Goal: Entertainment & Leisure: Consume media (video, audio)

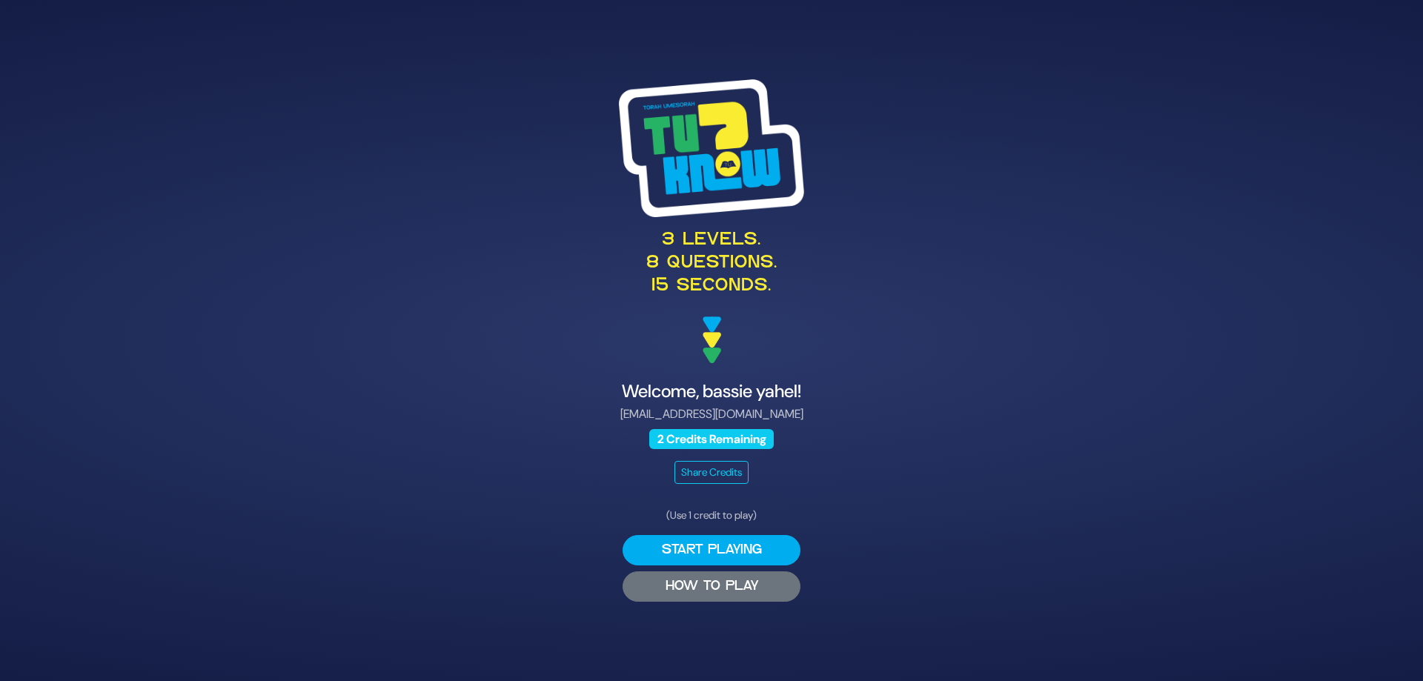
click at [702, 590] on button "HOW TO PLAY" at bounding box center [712, 587] width 178 height 30
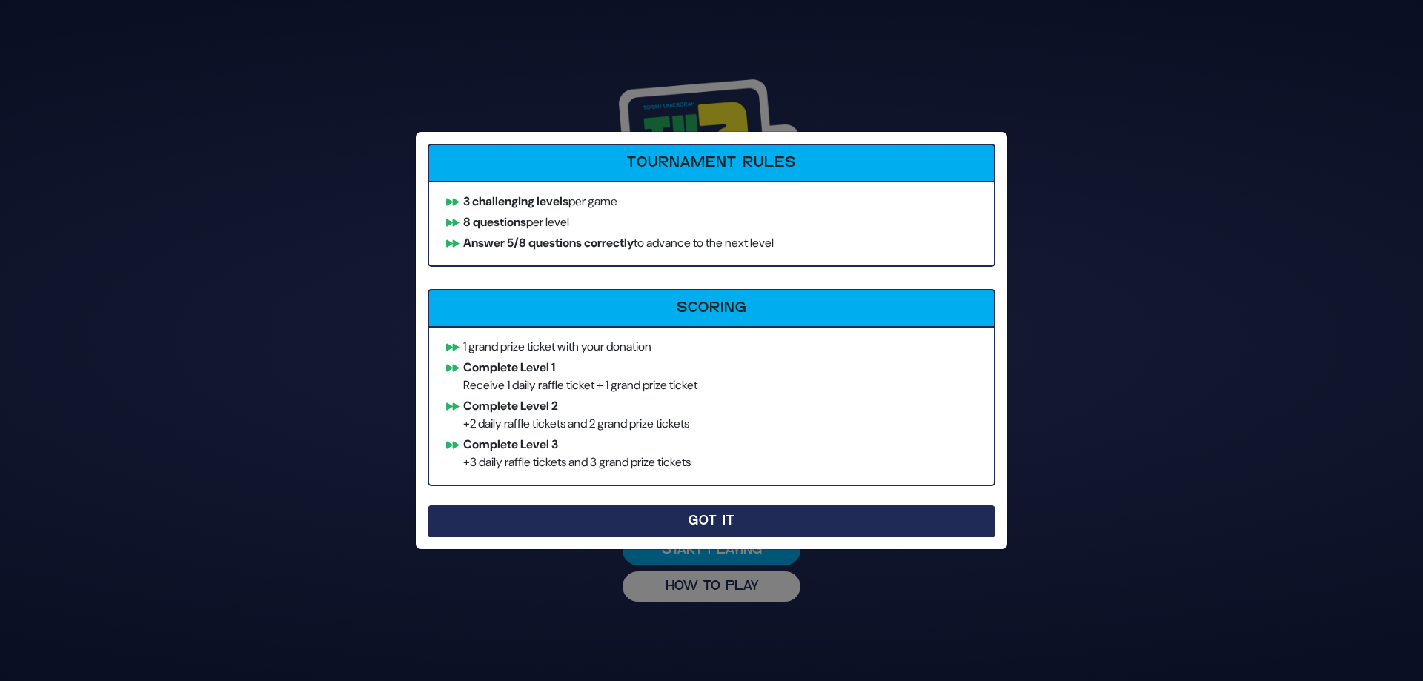
click at [727, 524] on button "Got It" at bounding box center [712, 522] width 568 height 32
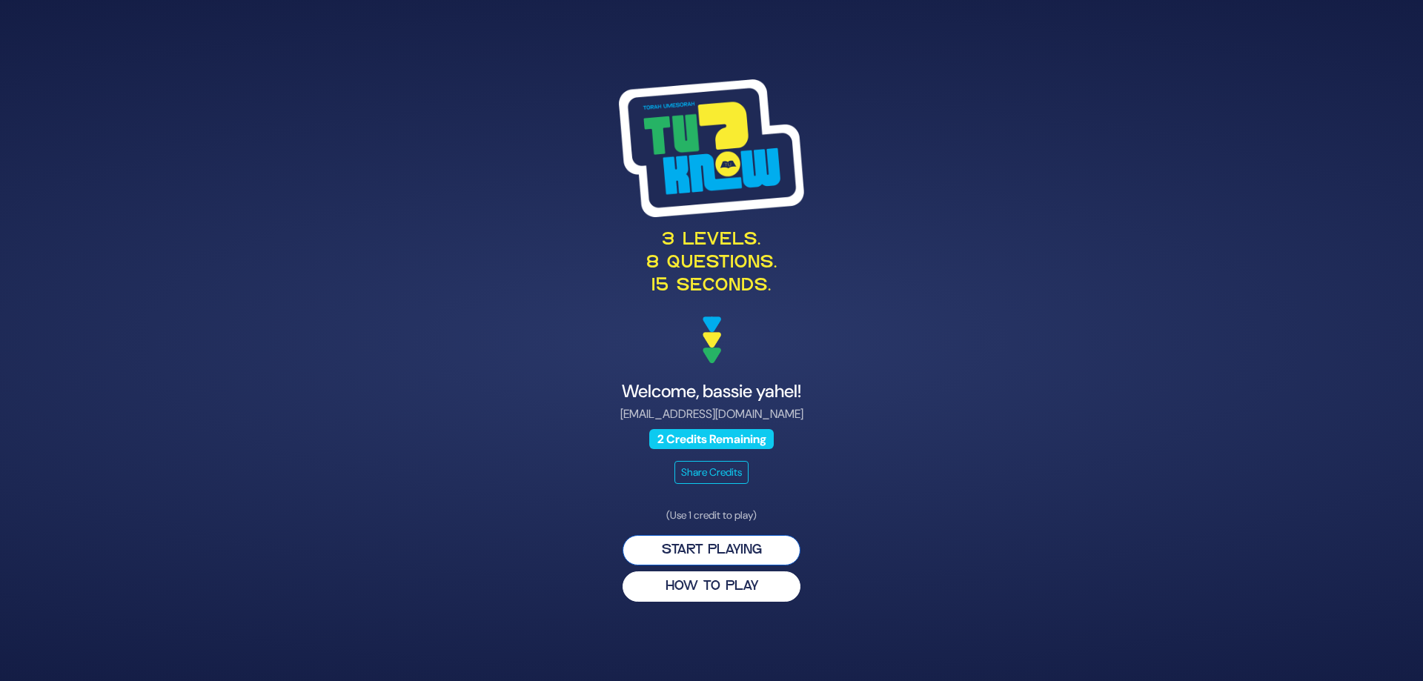
click at [745, 543] on button "Start Playing" at bounding box center [712, 550] width 178 height 30
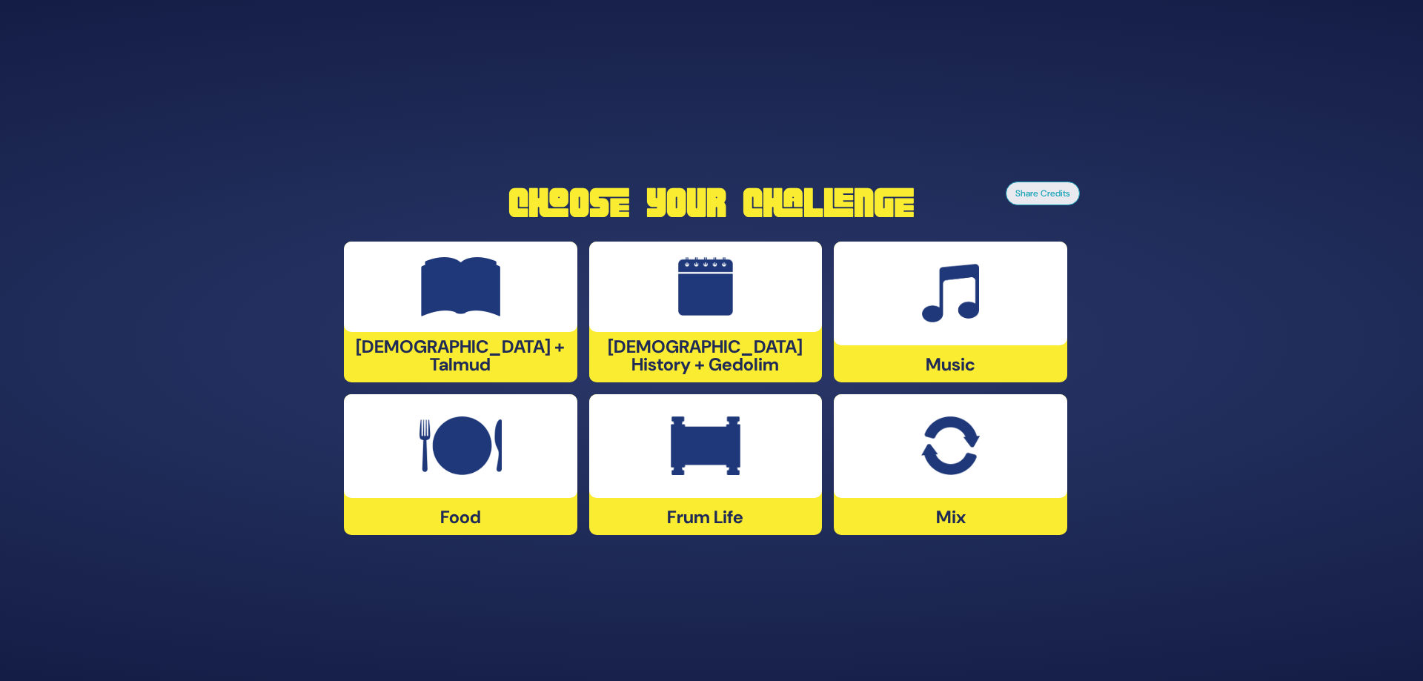
click at [944, 467] on img at bounding box center [950, 446] width 58 height 59
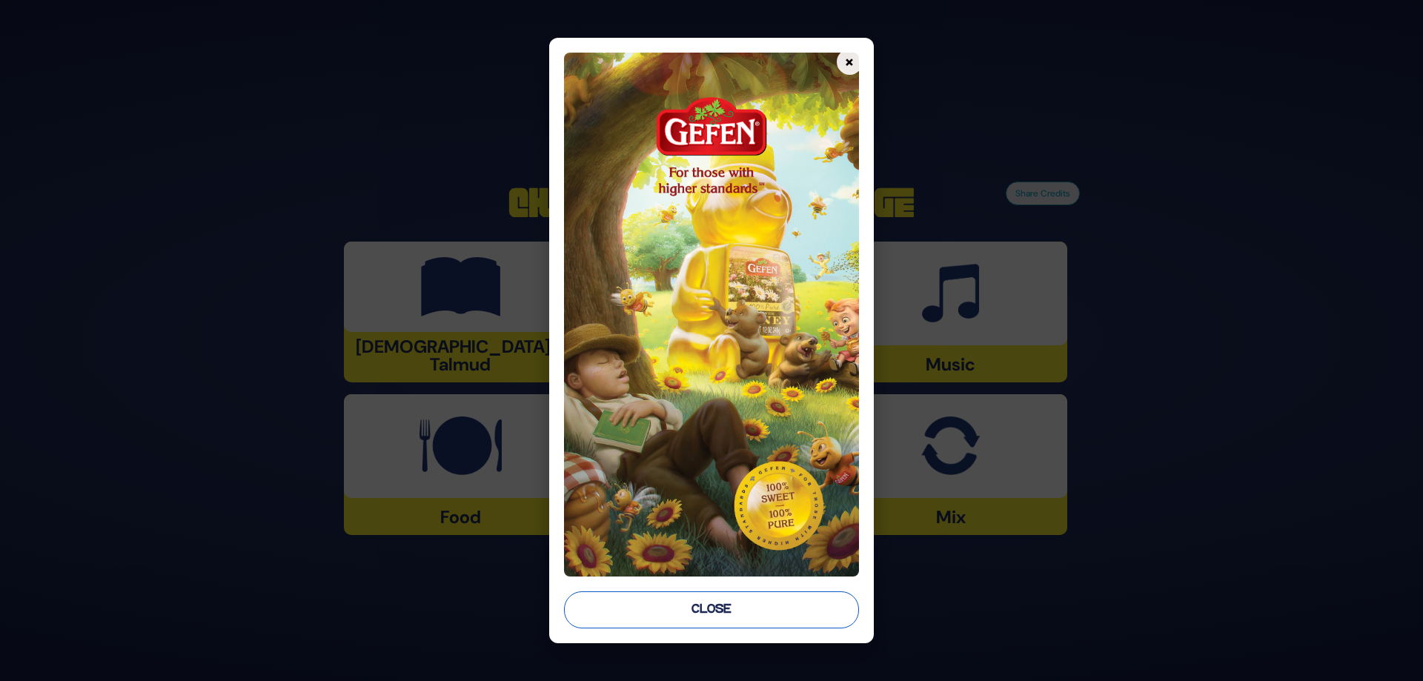
click at [709, 615] on button "Close" at bounding box center [711, 610] width 295 height 37
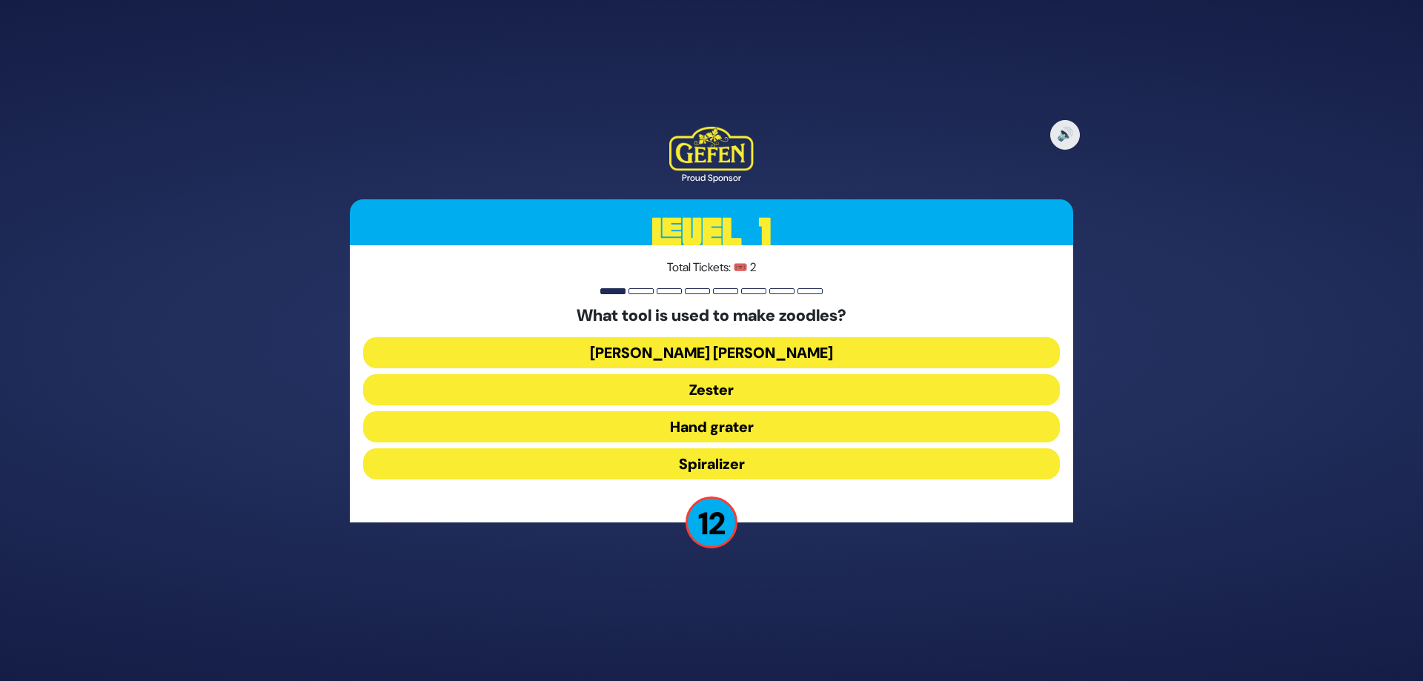
click at [725, 463] on button "Spiralizer" at bounding box center [711, 463] width 697 height 31
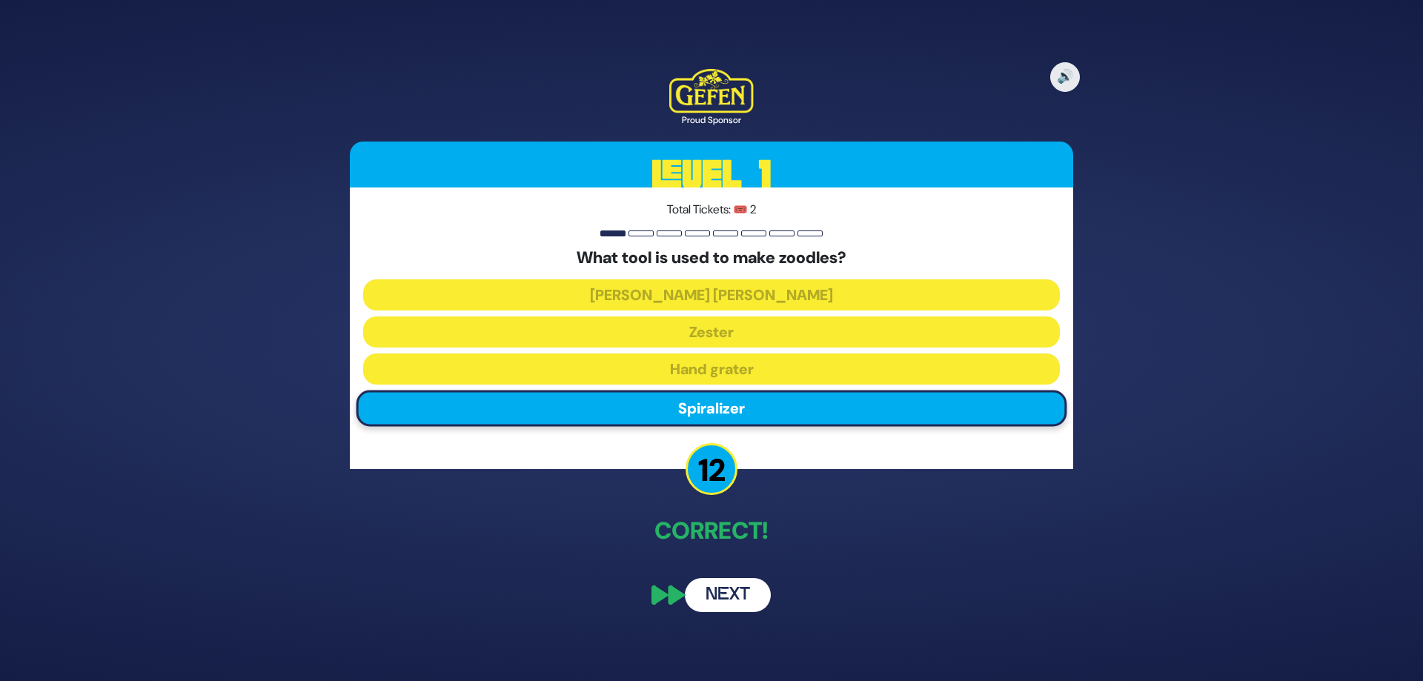
click at [726, 592] on button "Next" at bounding box center [728, 595] width 86 height 34
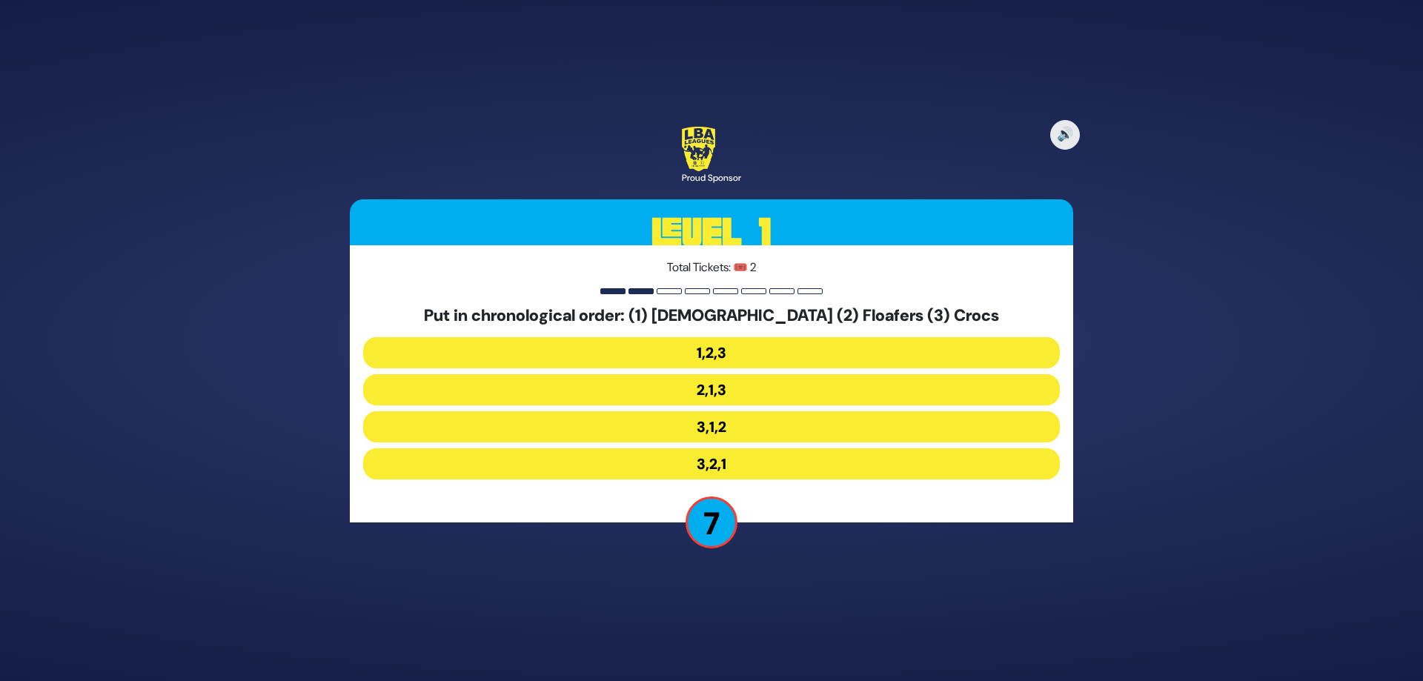
click at [726, 448] on button "3,1,2" at bounding box center [711, 463] width 697 height 31
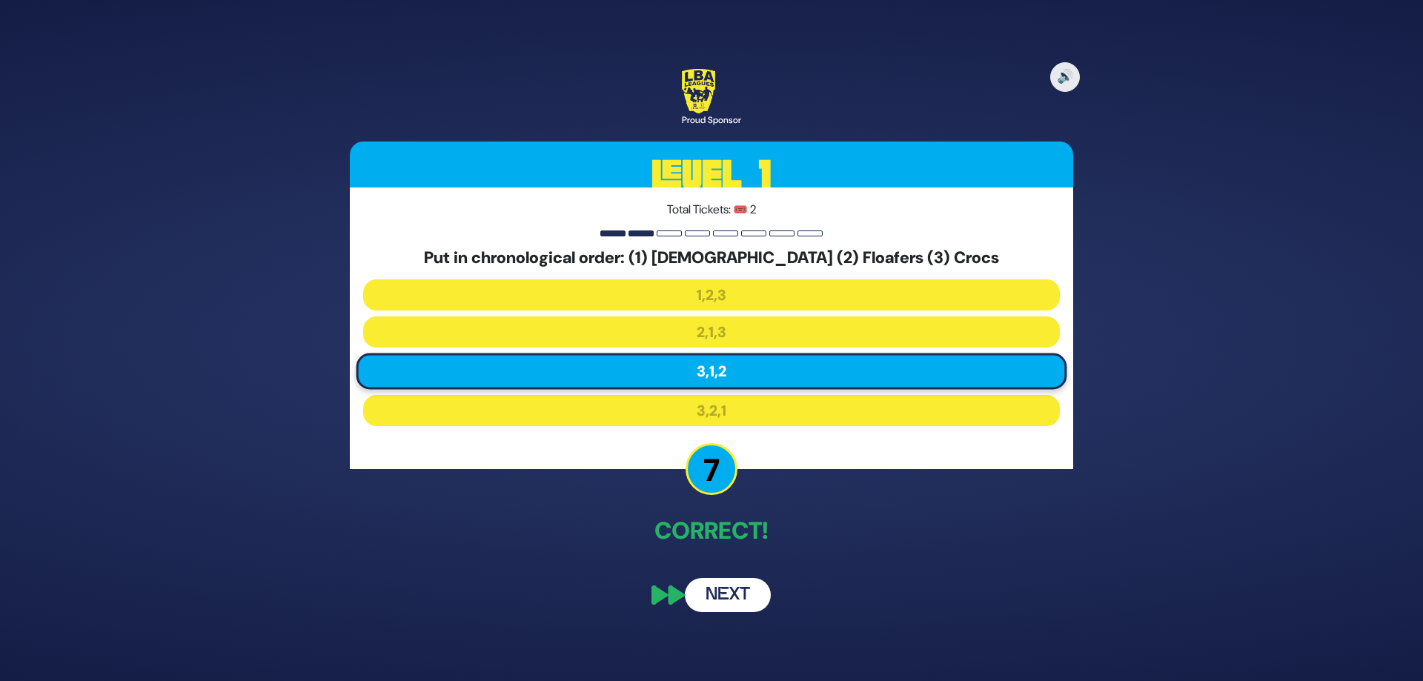
click at [720, 592] on button "Next" at bounding box center [728, 595] width 86 height 34
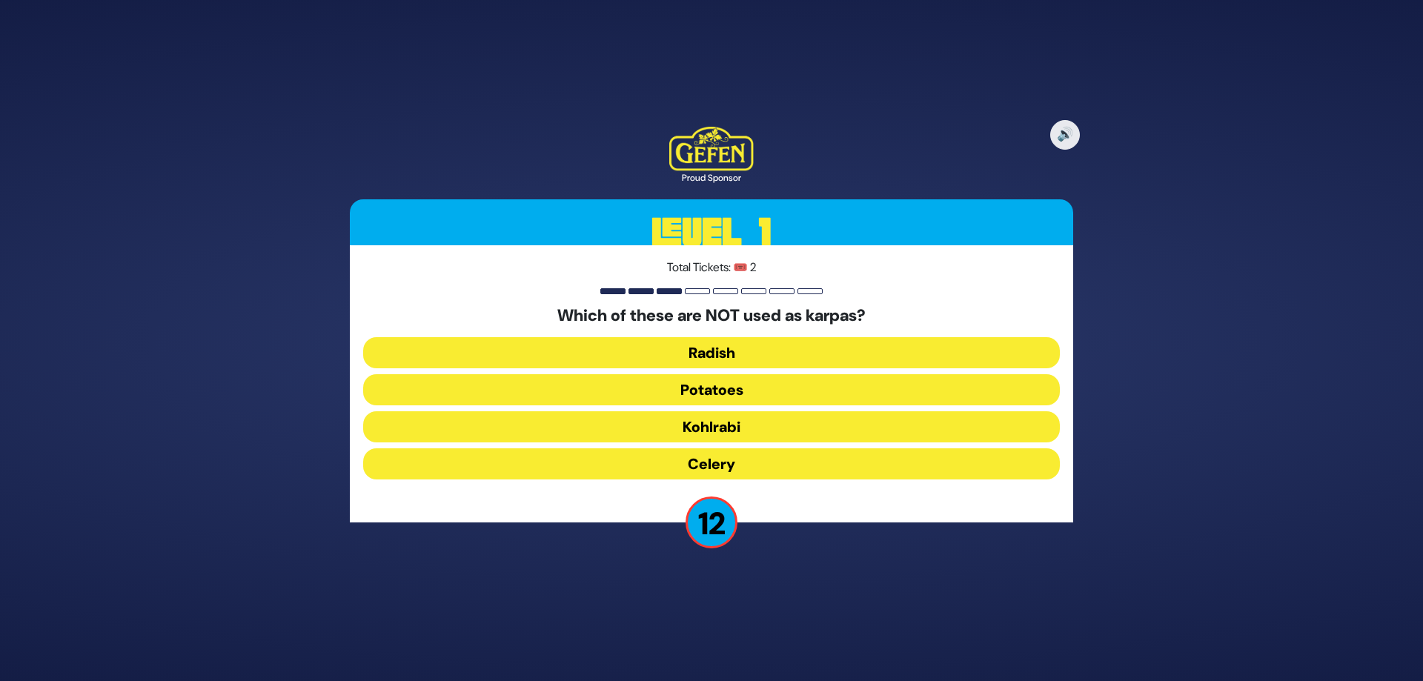
click at [731, 448] on button "Kohlrabi" at bounding box center [711, 463] width 697 height 31
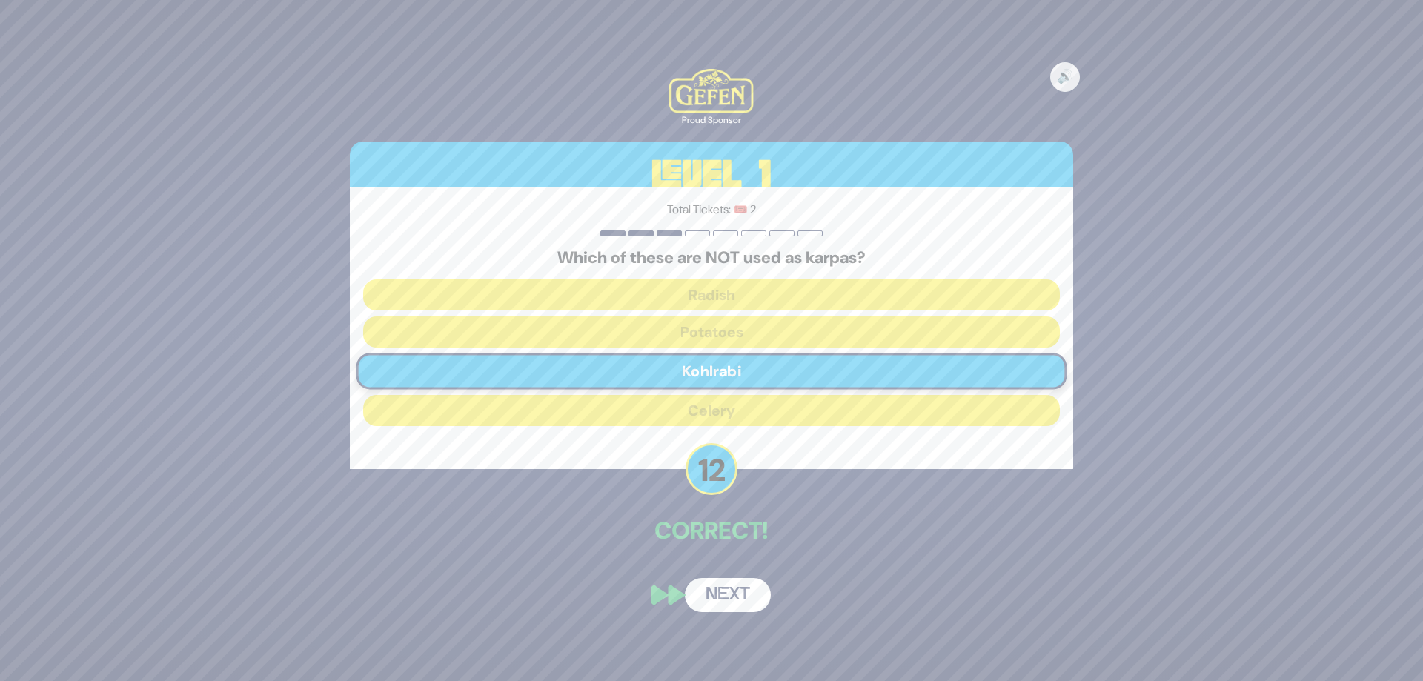
click at [724, 591] on button "Next" at bounding box center [728, 595] width 86 height 34
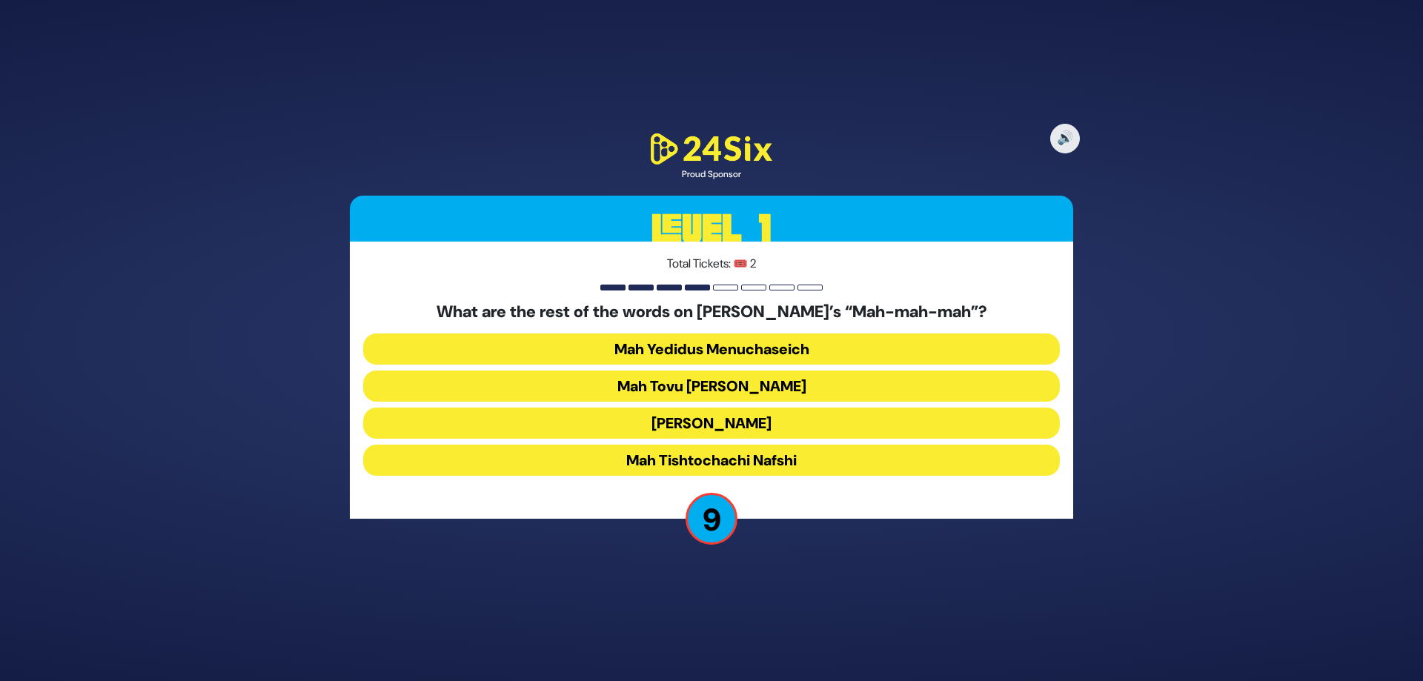
click at [759, 408] on button "Mah Tovu Ohalecha Yaakov" at bounding box center [711, 423] width 697 height 31
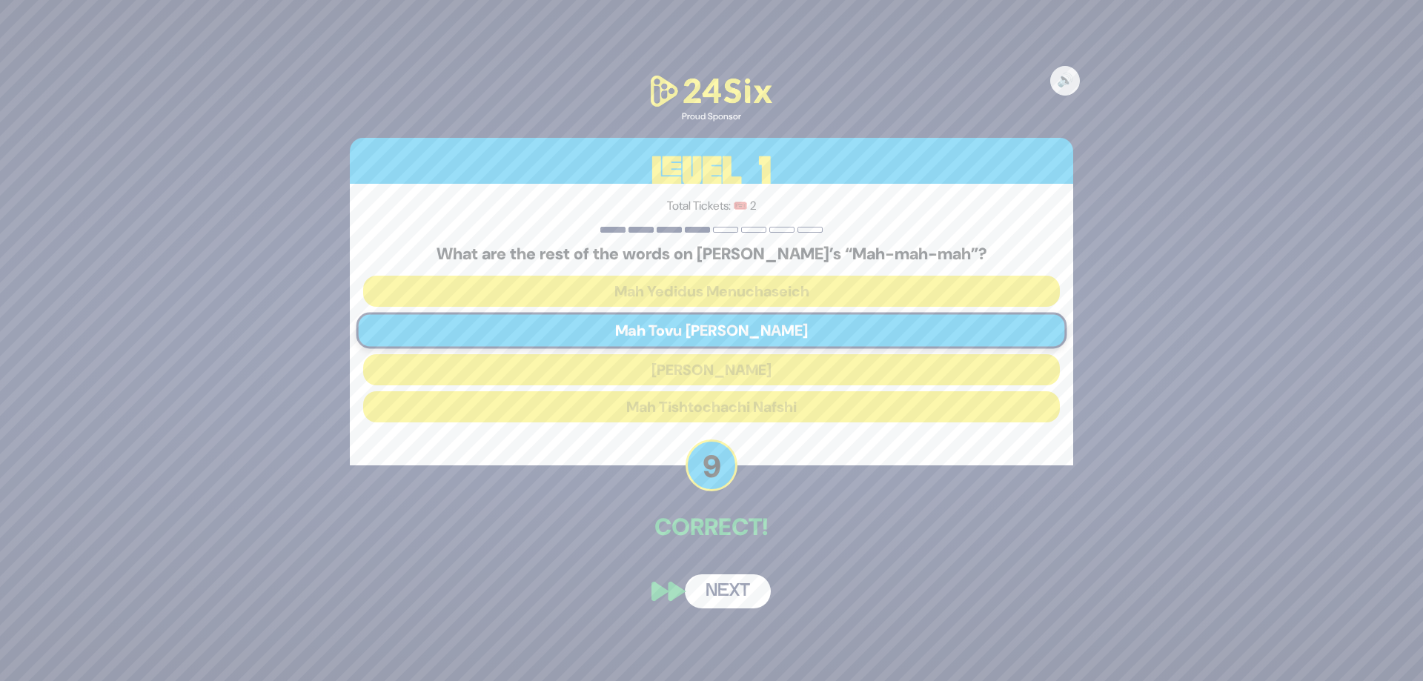
click at [722, 591] on button "Next" at bounding box center [728, 592] width 86 height 34
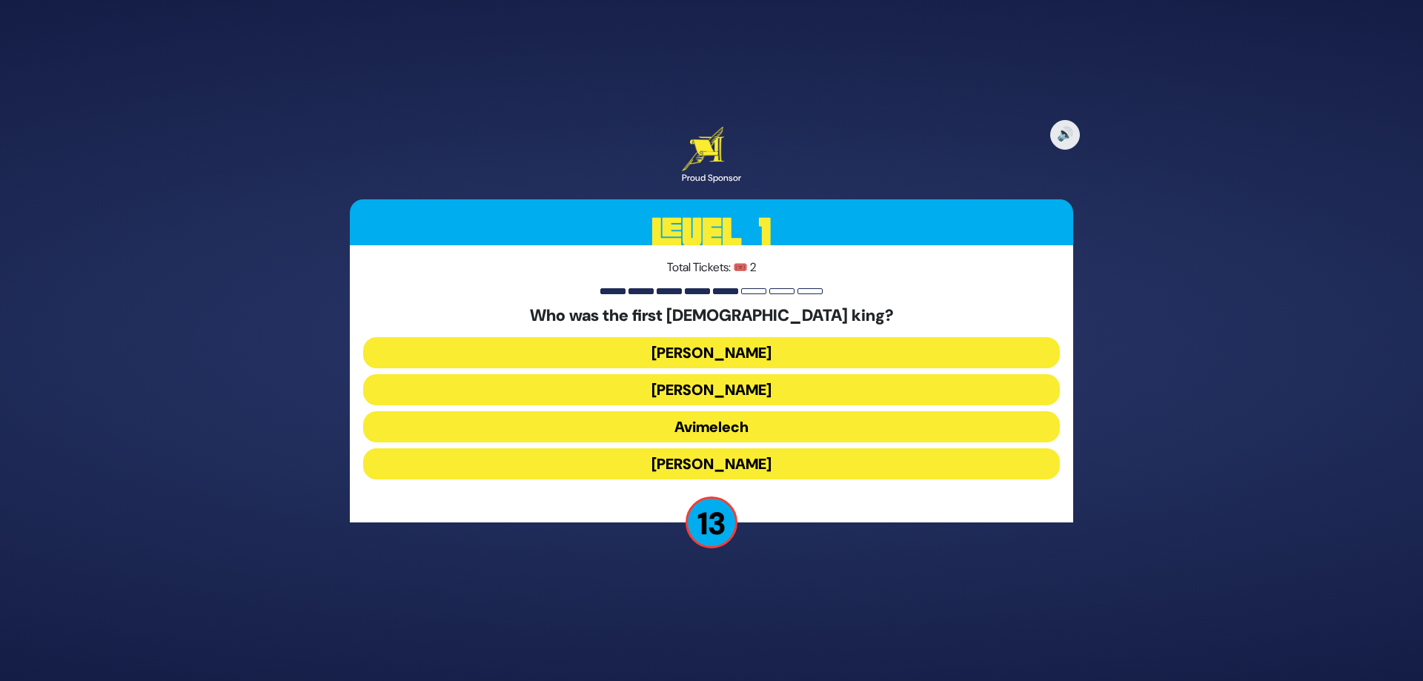
click at [742, 374] on button "Shaul" at bounding box center [711, 389] width 697 height 31
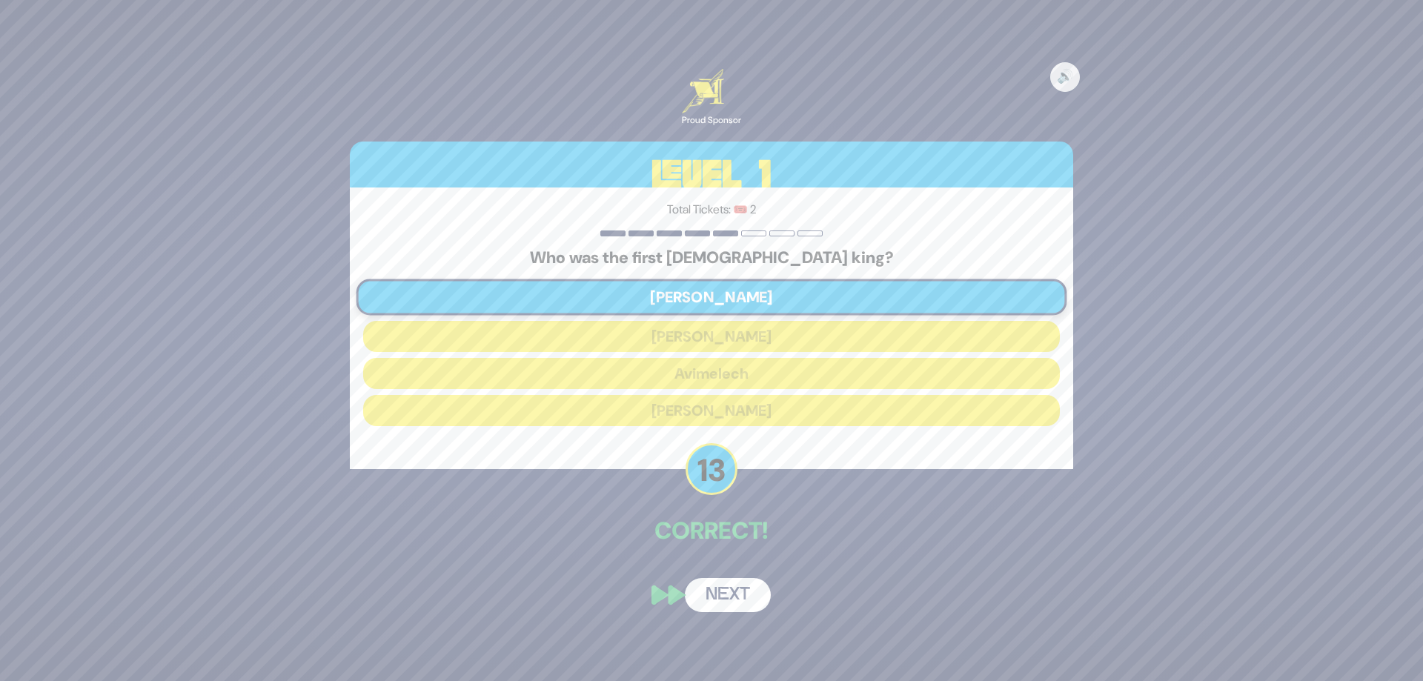
click at [720, 600] on button "Next" at bounding box center [728, 595] width 86 height 34
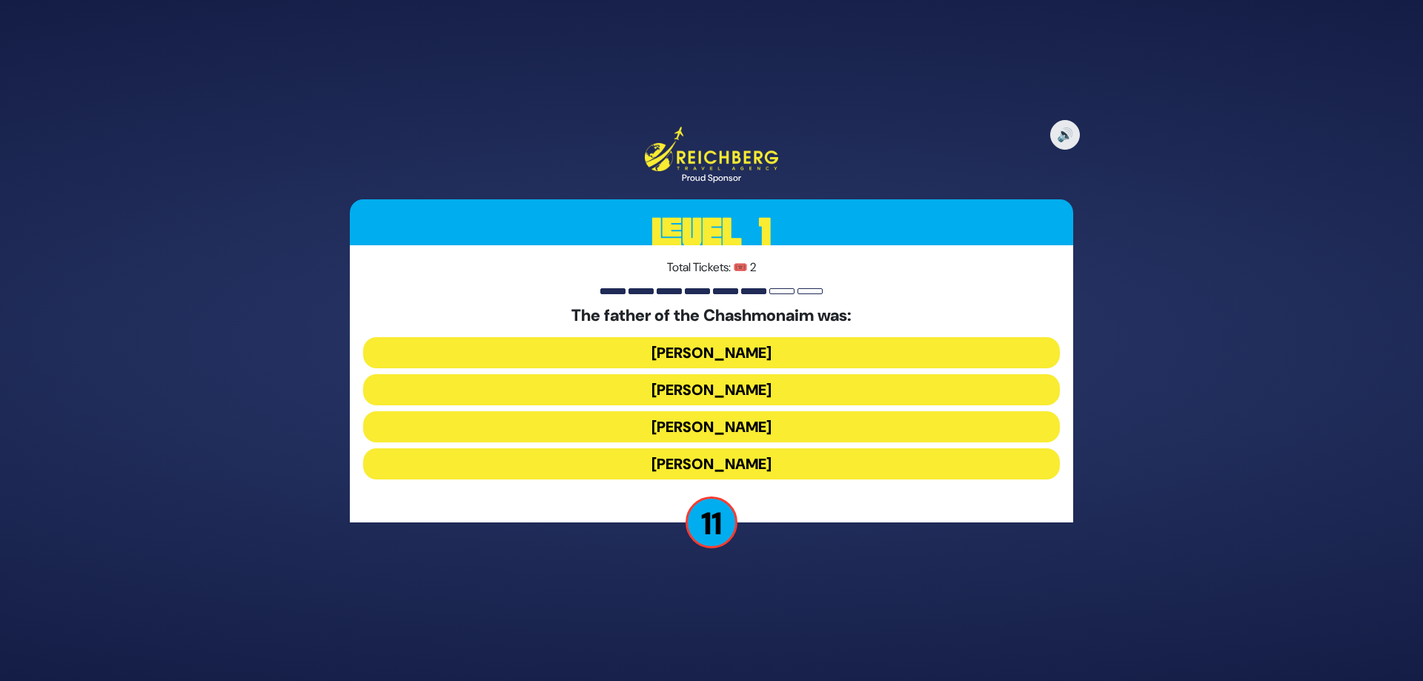
click at [750, 374] on button "Mattisyahu Kohein Gadol" at bounding box center [711, 389] width 697 height 31
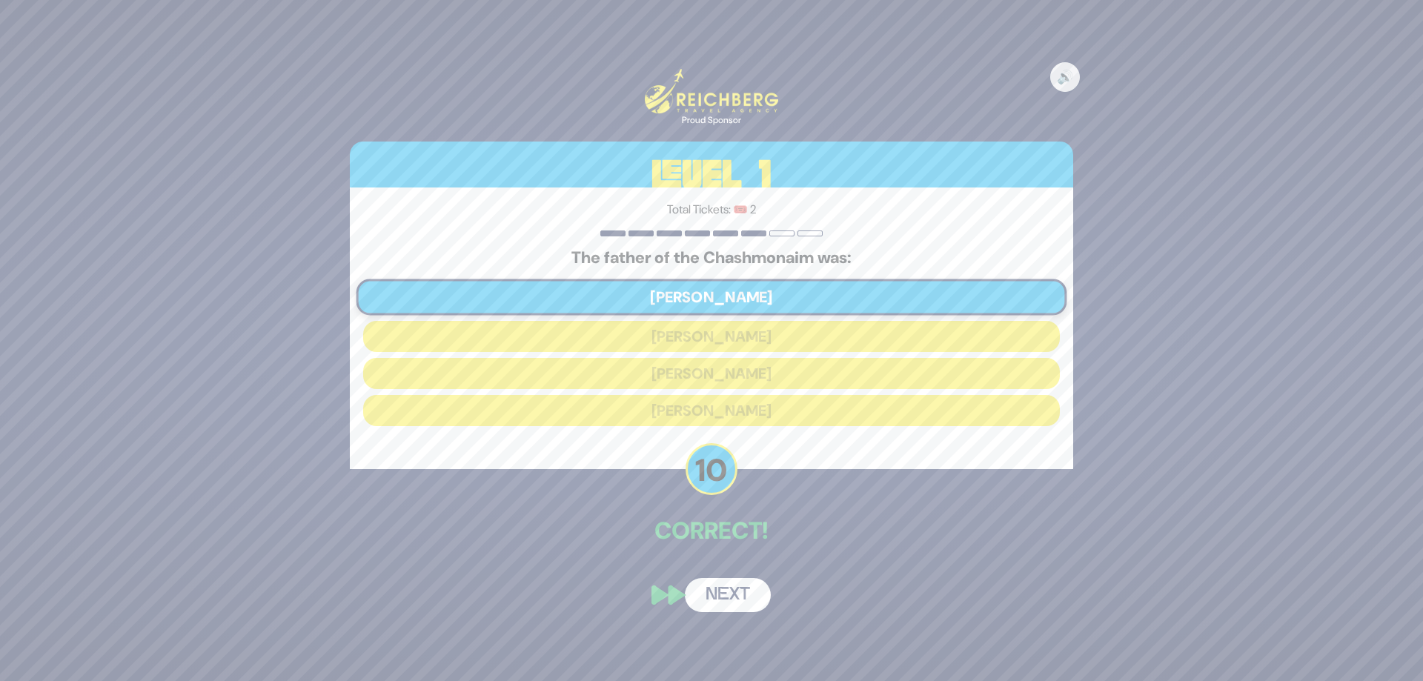
click at [729, 586] on button "Next" at bounding box center [728, 595] width 86 height 34
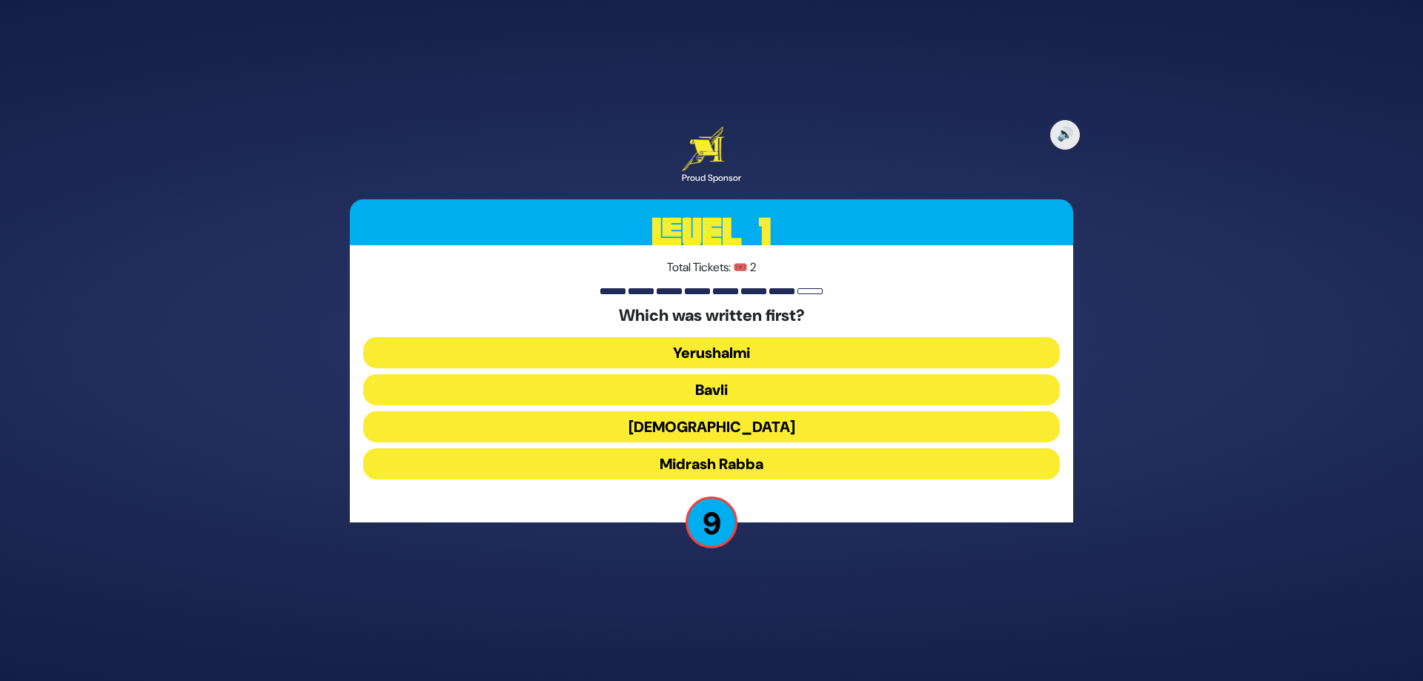
click at [732, 448] on button "Mishnah" at bounding box center [711, 463] width 697 height 31
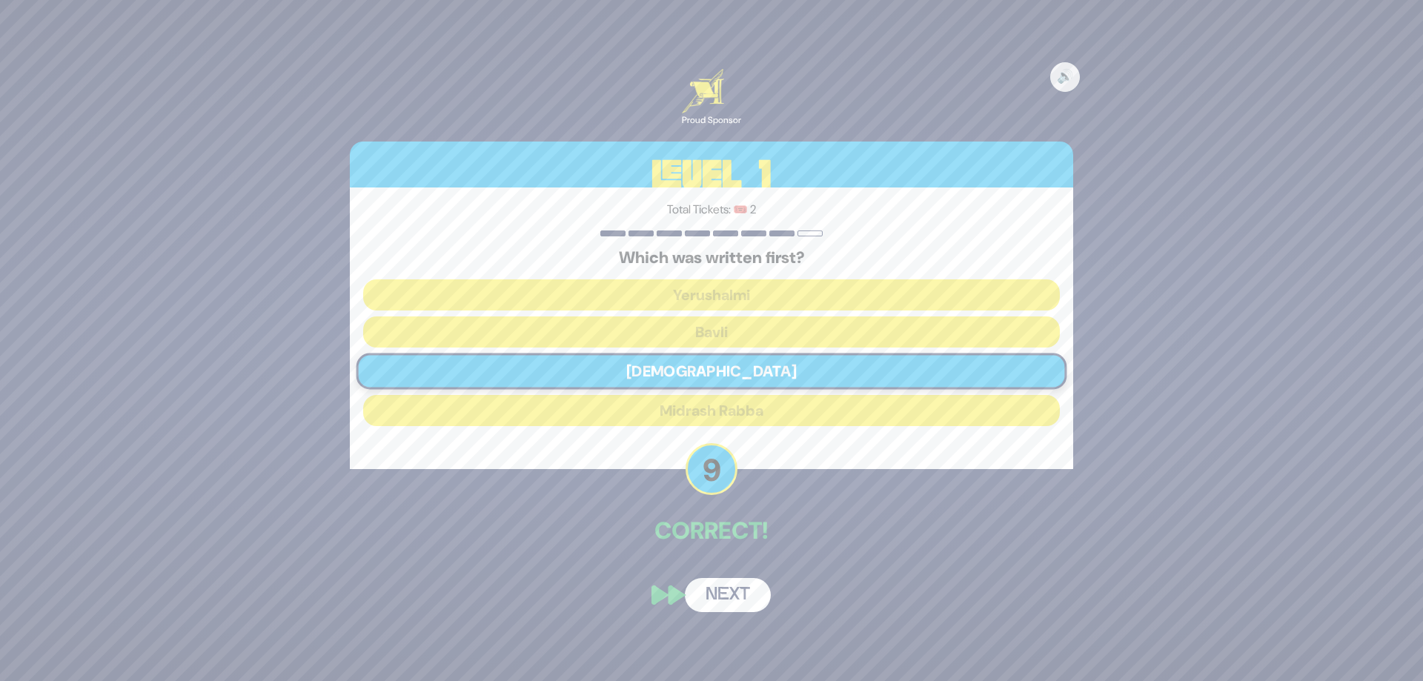
click at [715, 601] on button "Next" at bounding box center [728, 595] width 86 height 34
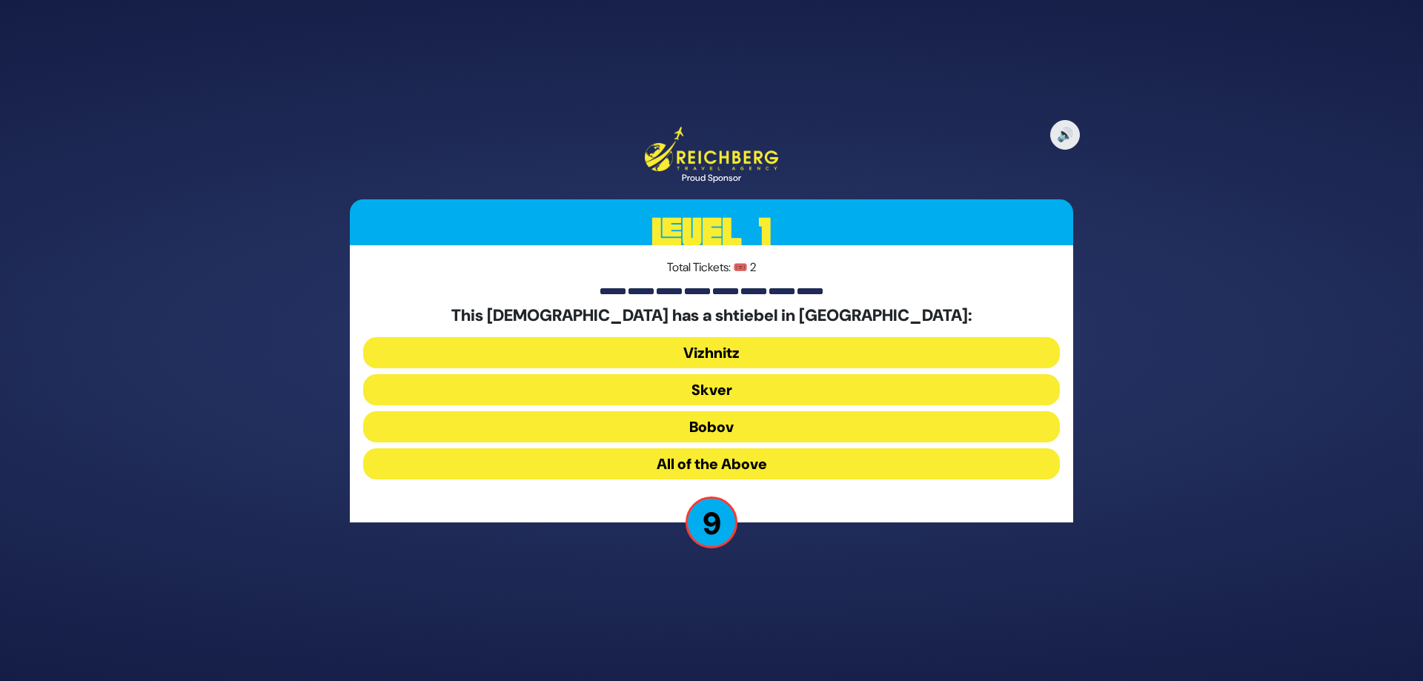
click at [764, 464] on button "All of the Above" at bounding box center [711, 463] width 697 height 31
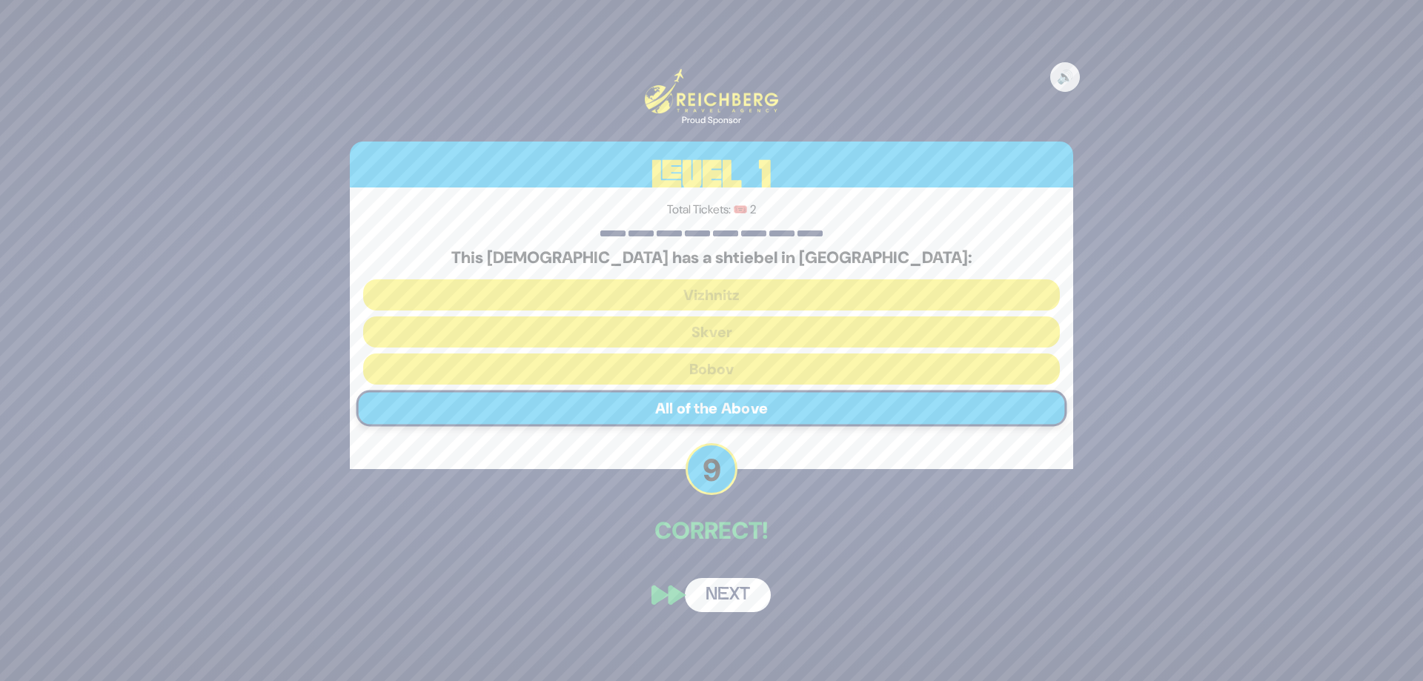
click at [719, 592] on button "Next" at bounding box center [728, 595] width 86 height 34
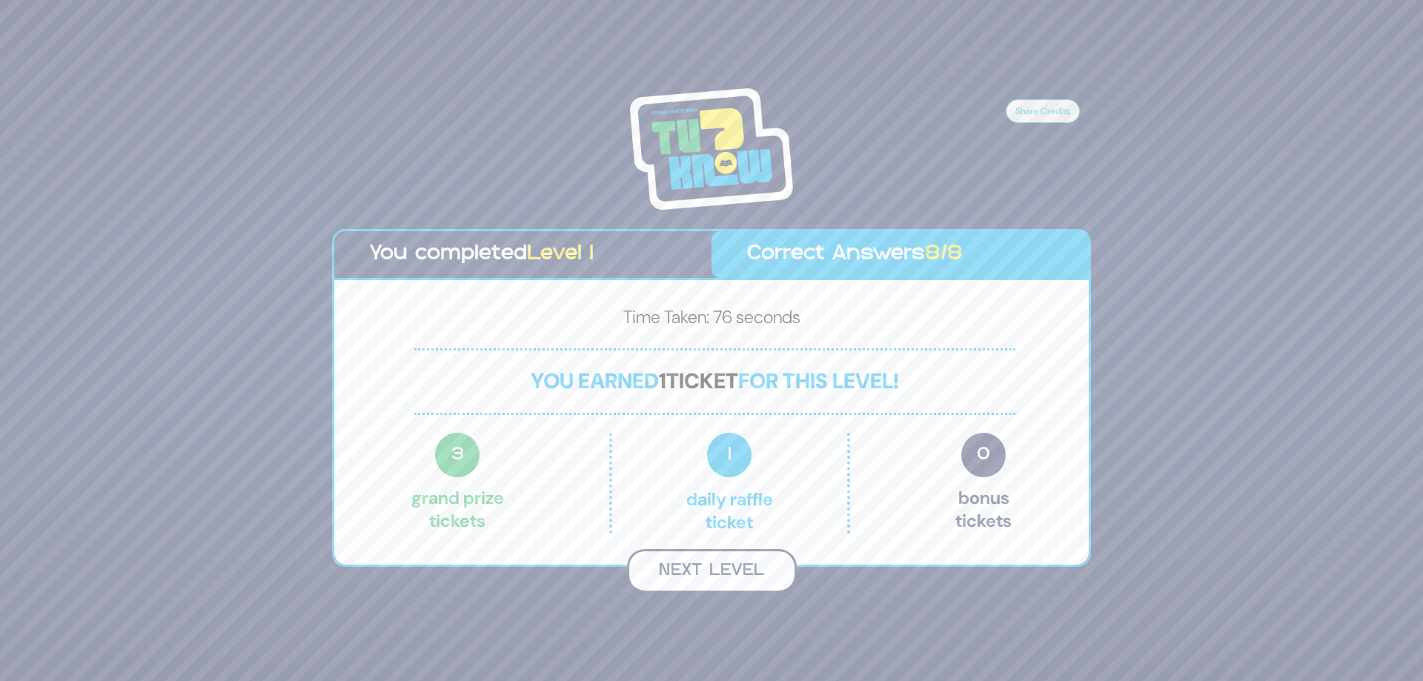
click at [721, 569] on button "Next Level" at bounding box center [712, 571] width 170 height 44
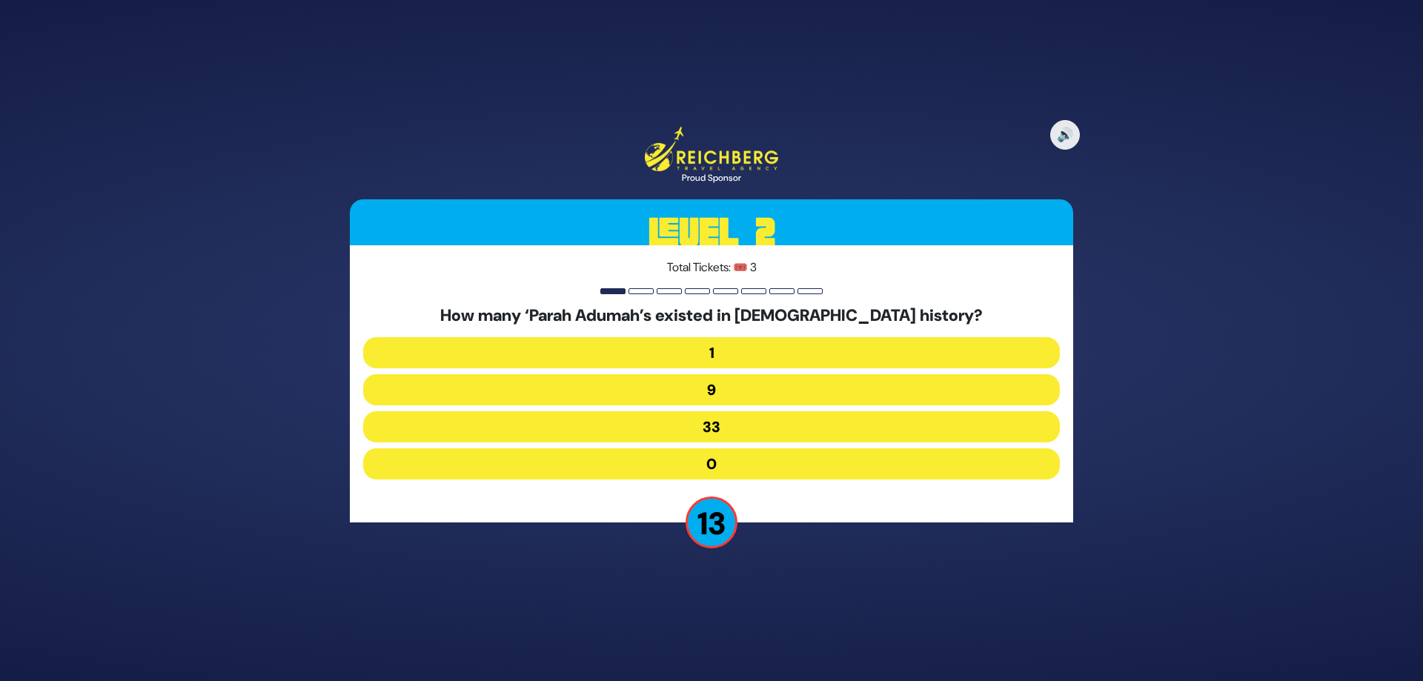
click at [738, 411] on button "9" at bounding box center [711, 426] width 697 height 31
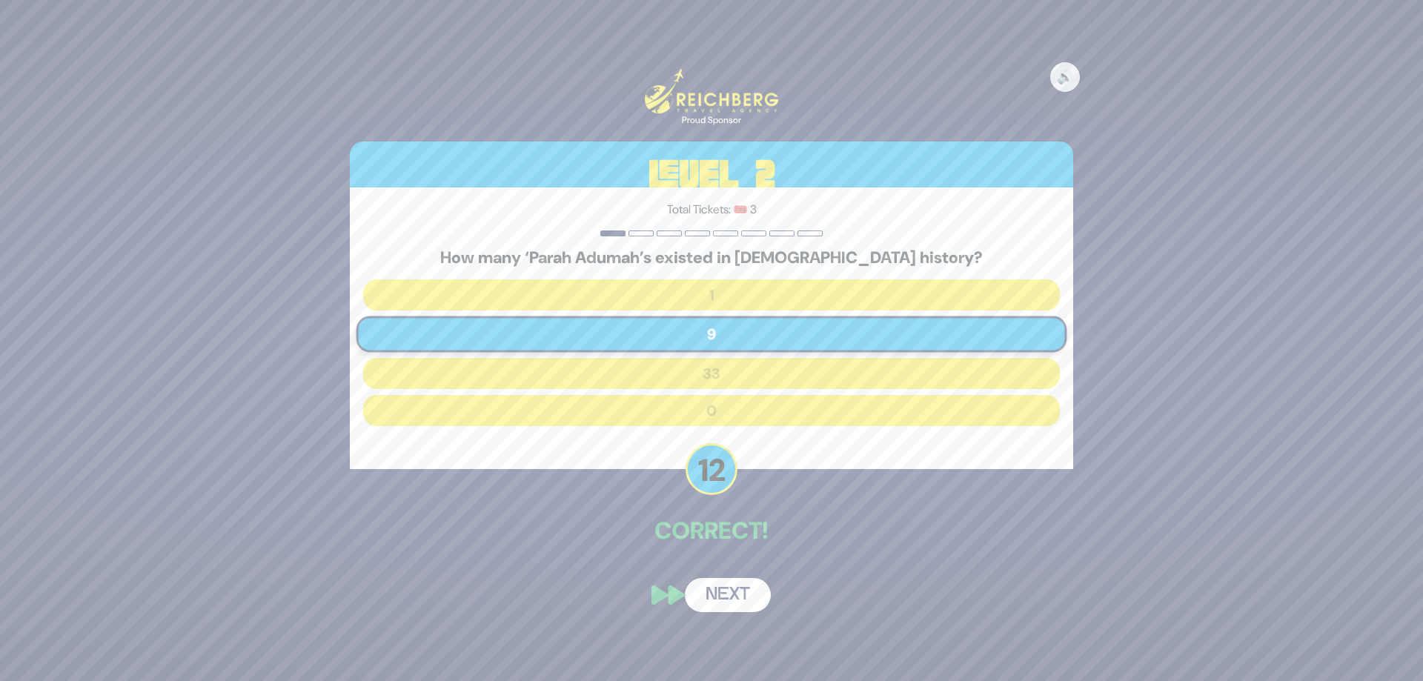
click at [735, 589] on button "Next" at bounding box center [728, 595] width 86 height 34
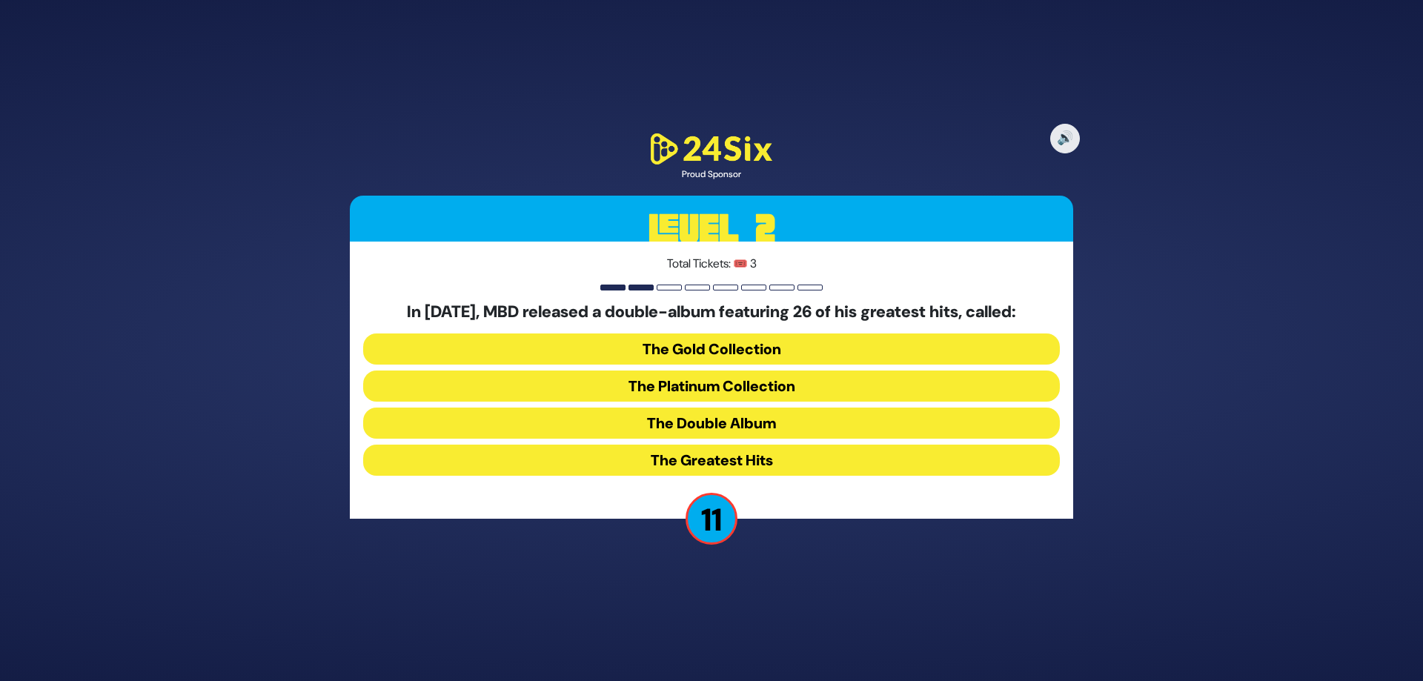
click at [747, 371] on button "The Gold Collection" at bounding box center [711, 386] width 697 height 31
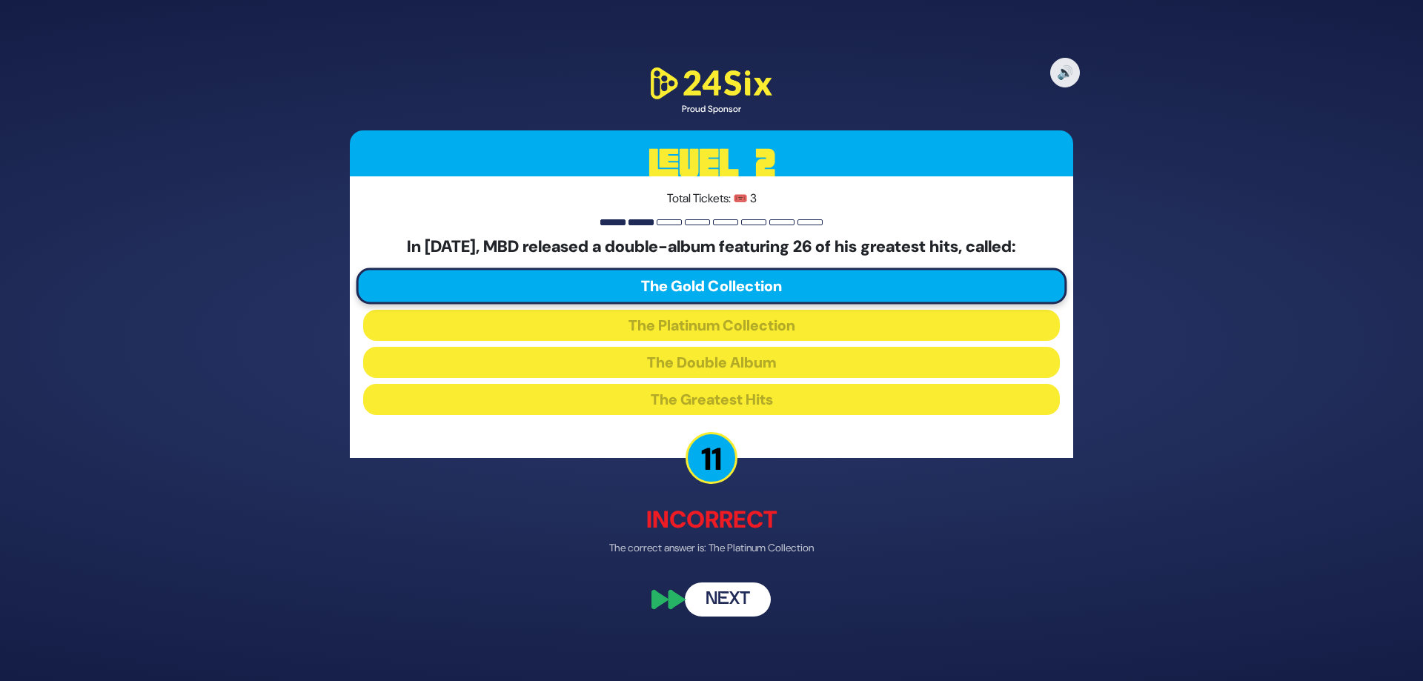
click at [746, 592] on button "Next" at bounding box center [728, 600] width 86 height 34
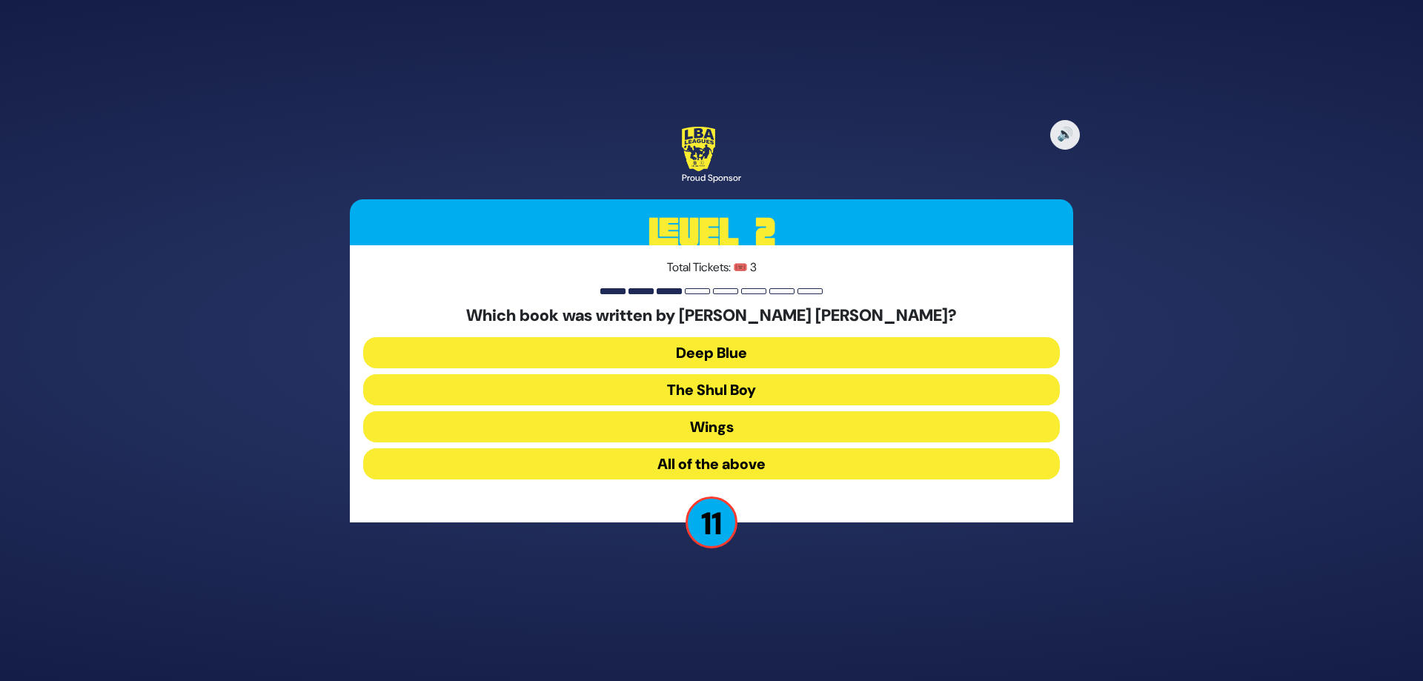
click at [746, 469] on button "All of the above" at bounding box center [711, 463] width 697 height 31
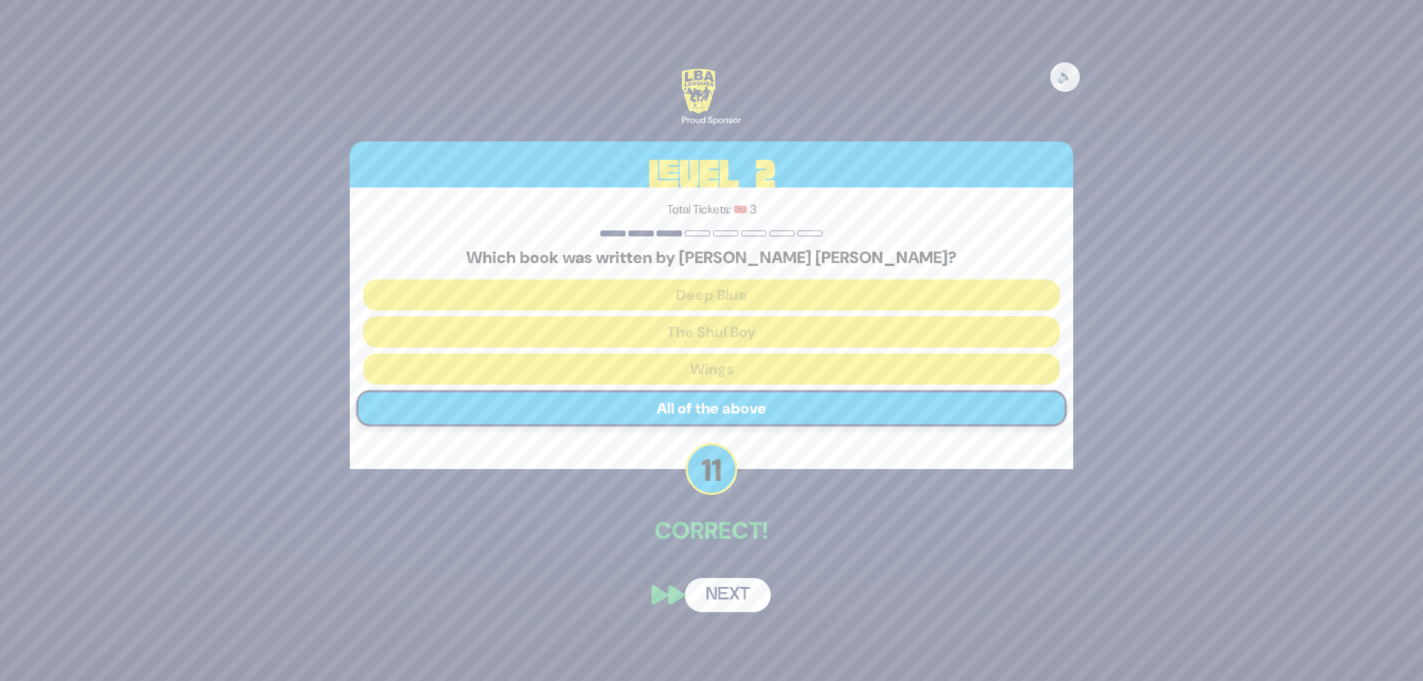
click at [725, 588] on button "Next" at bounding box center [728, 595] width 86 height 34
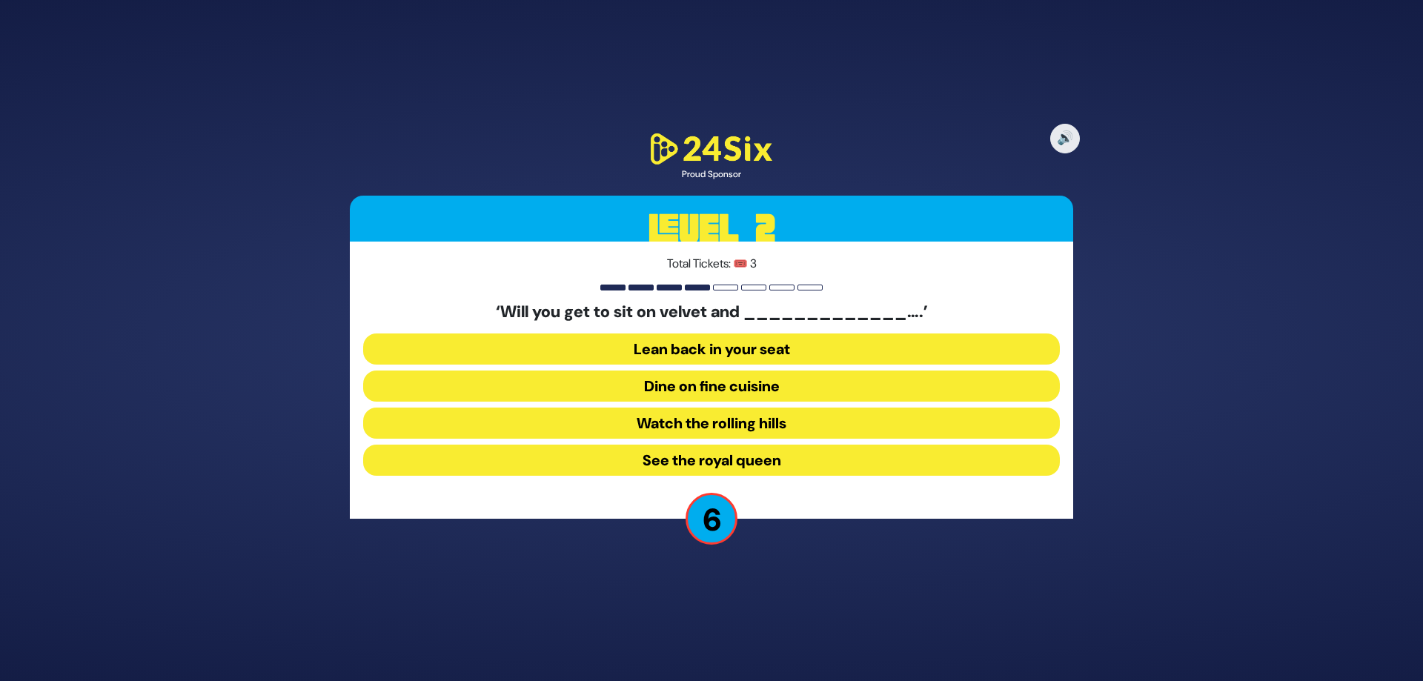
click at [740, 371] on button "Lean back in your seat" at bounding box center [711, 386] width 697 height 31
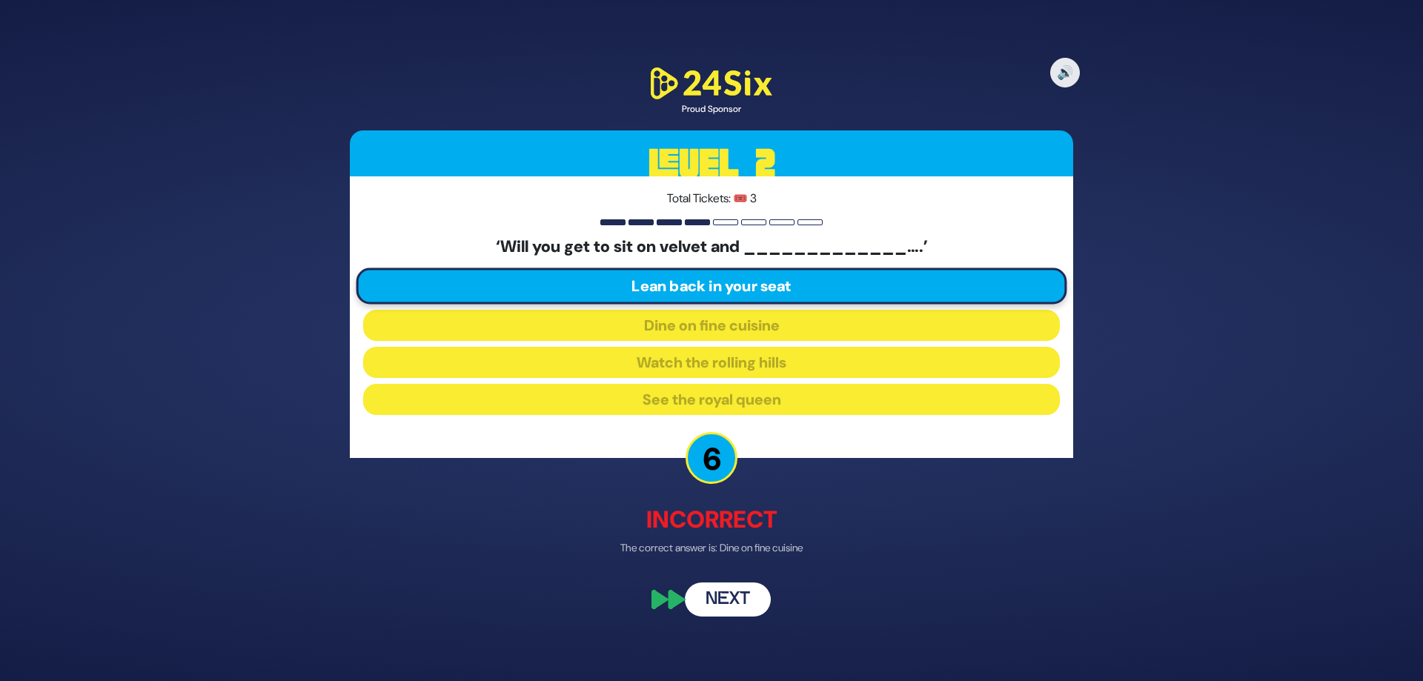
click at [727, 601] on button "Next" at bounding box center [728, 600] width 86 height 34
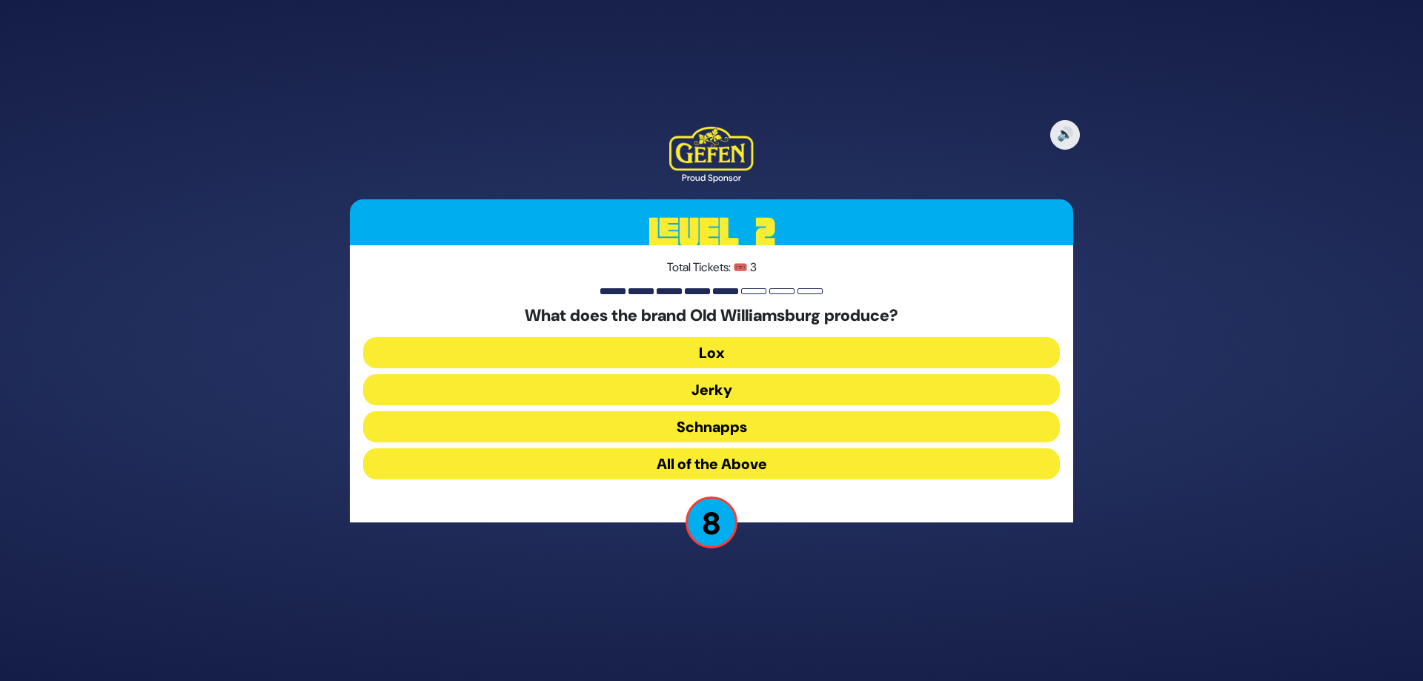
click at [747, 469] on button "All of the Above" at bounding box center [711, 463] width 697 height 31
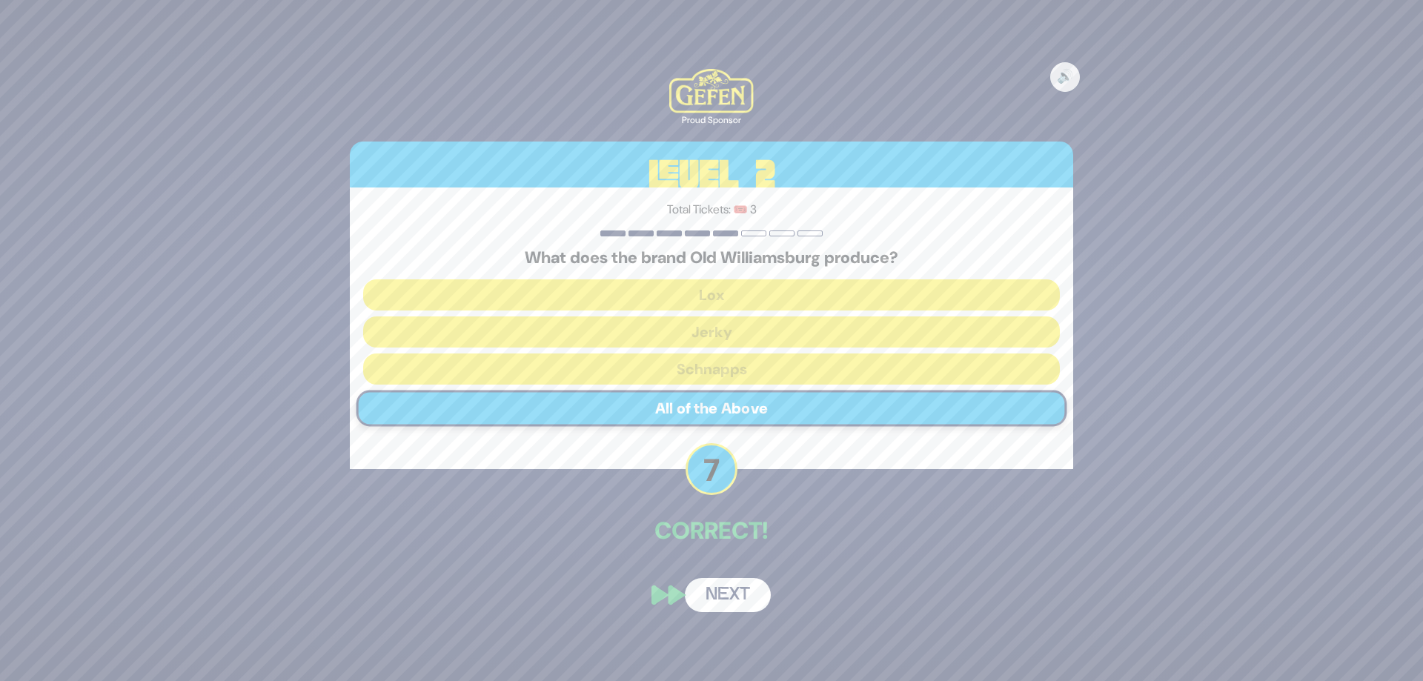
click at [731, 595] on button "Next" at bounding box center [728, 595] width 86 height 34
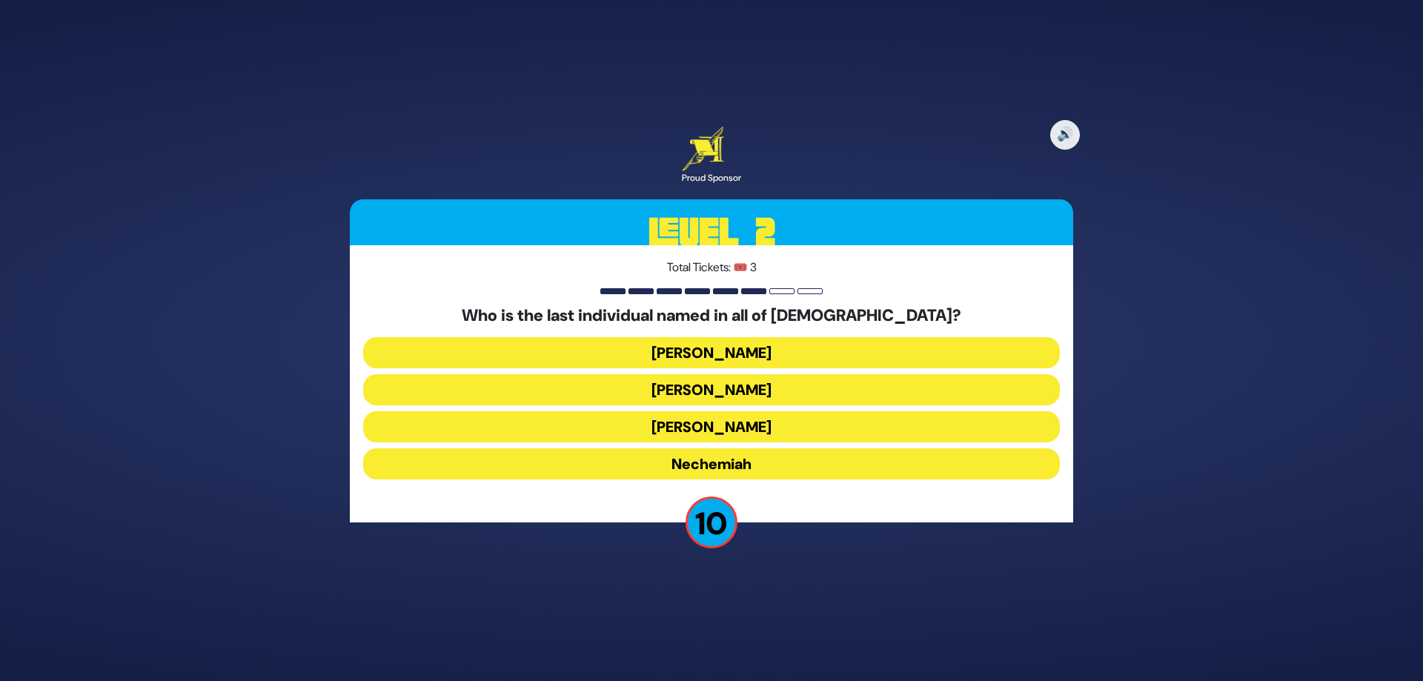
click at [738, 374] on button "Mordechai" at bounding box center [711, 389] width 697 height 31
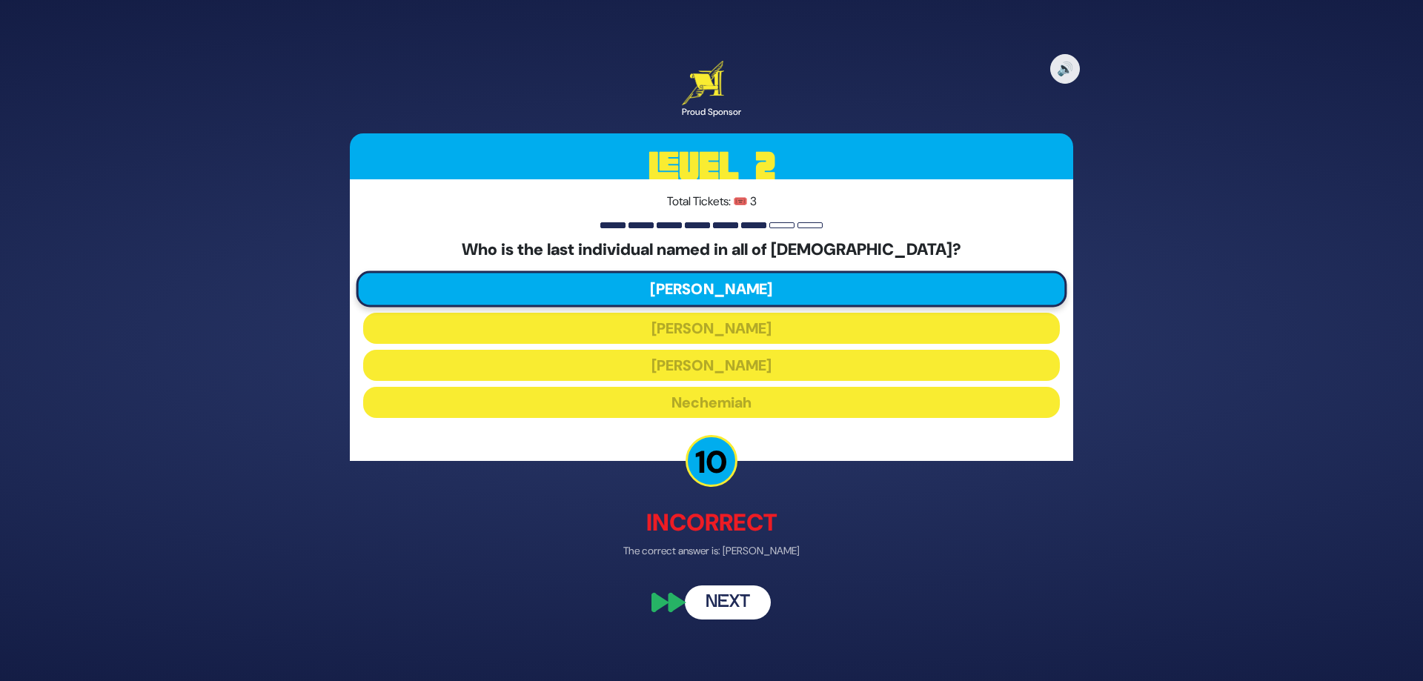
click at [737, 605] on button "Next" at bounding box center [728, 603] width 86 height 34
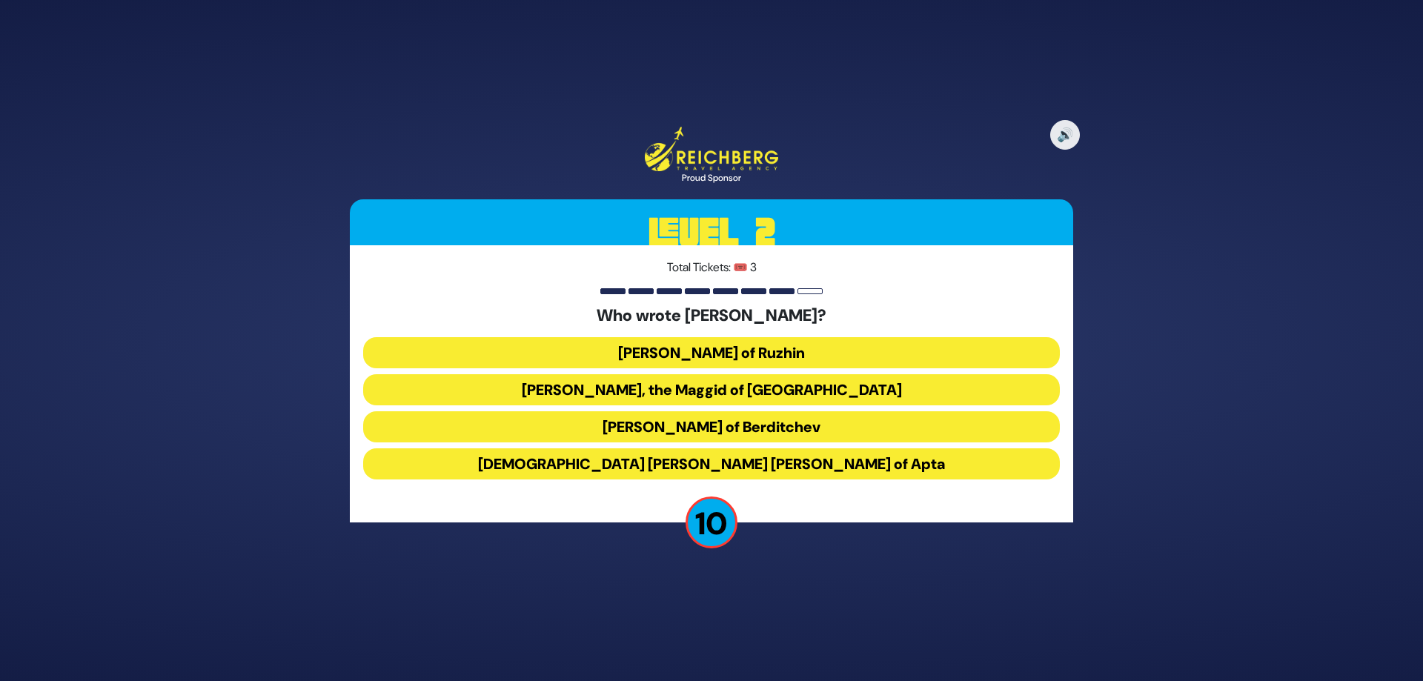
click at [768, 463] on button "Rabbi Avraham Yehoshua Heshel of Apta" at bounding box center [711, 463] width 697 height 31
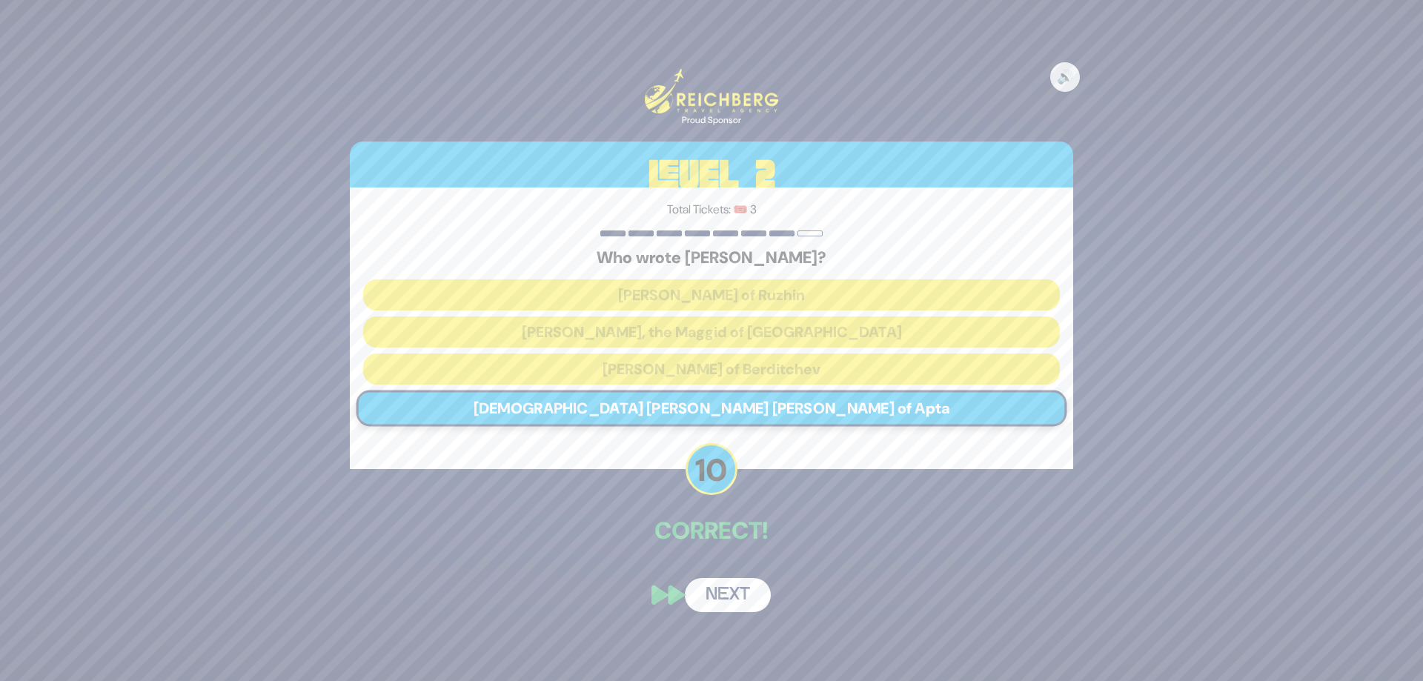
click at [747, 590] on button "Next" at bounding box center [728, 595] width 86 height 34
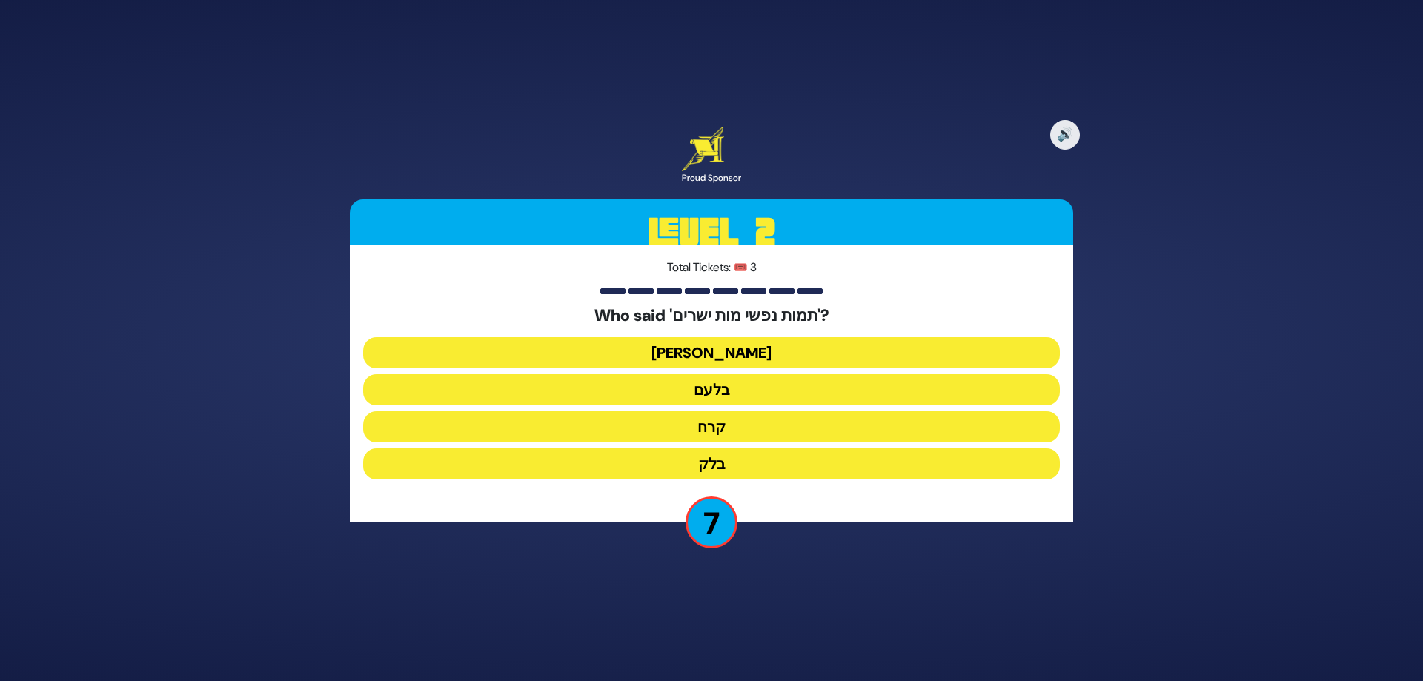
click at [735, 411] on button "בלעם" at bounding box center [711, 426] width 697 height 31
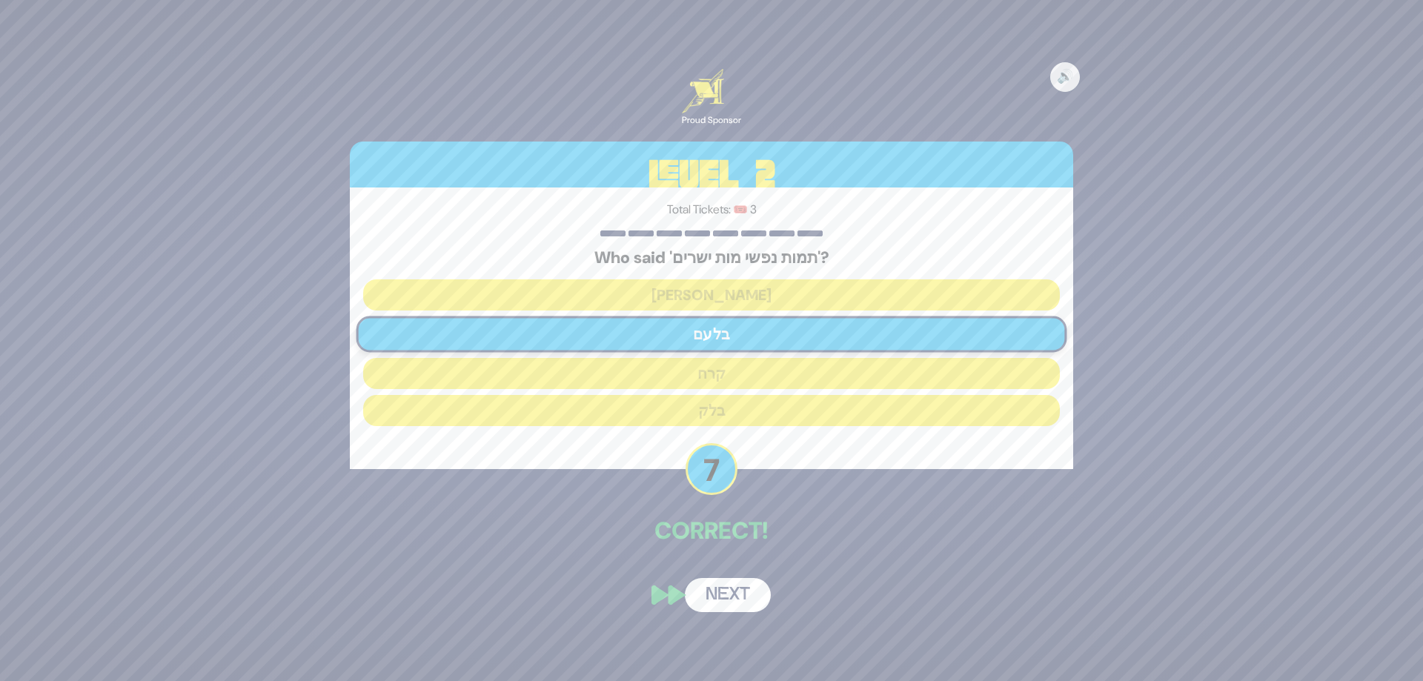
click at [743, 597] on button "Next" at bounding box center [728, 595] width 86 height 34
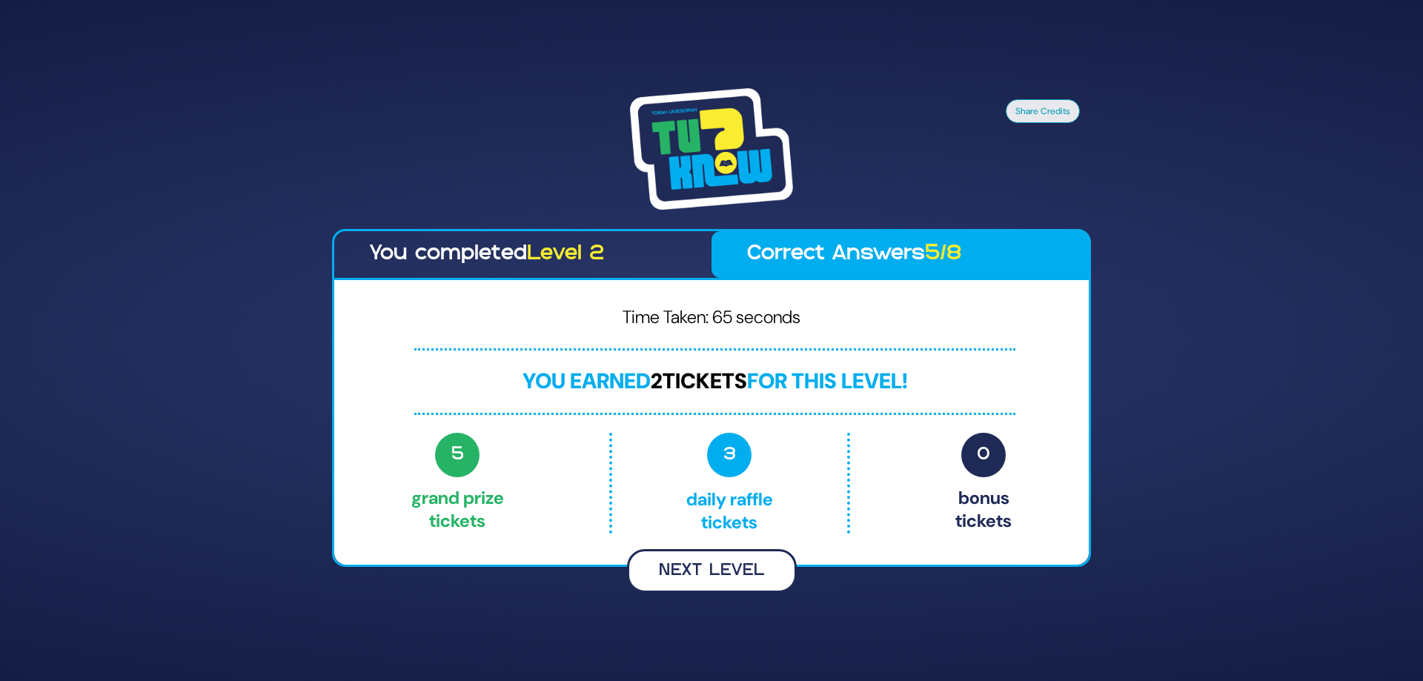
click at [711, 572] on button "Next Level" at bounding box center [712, 571] width 170 height 44
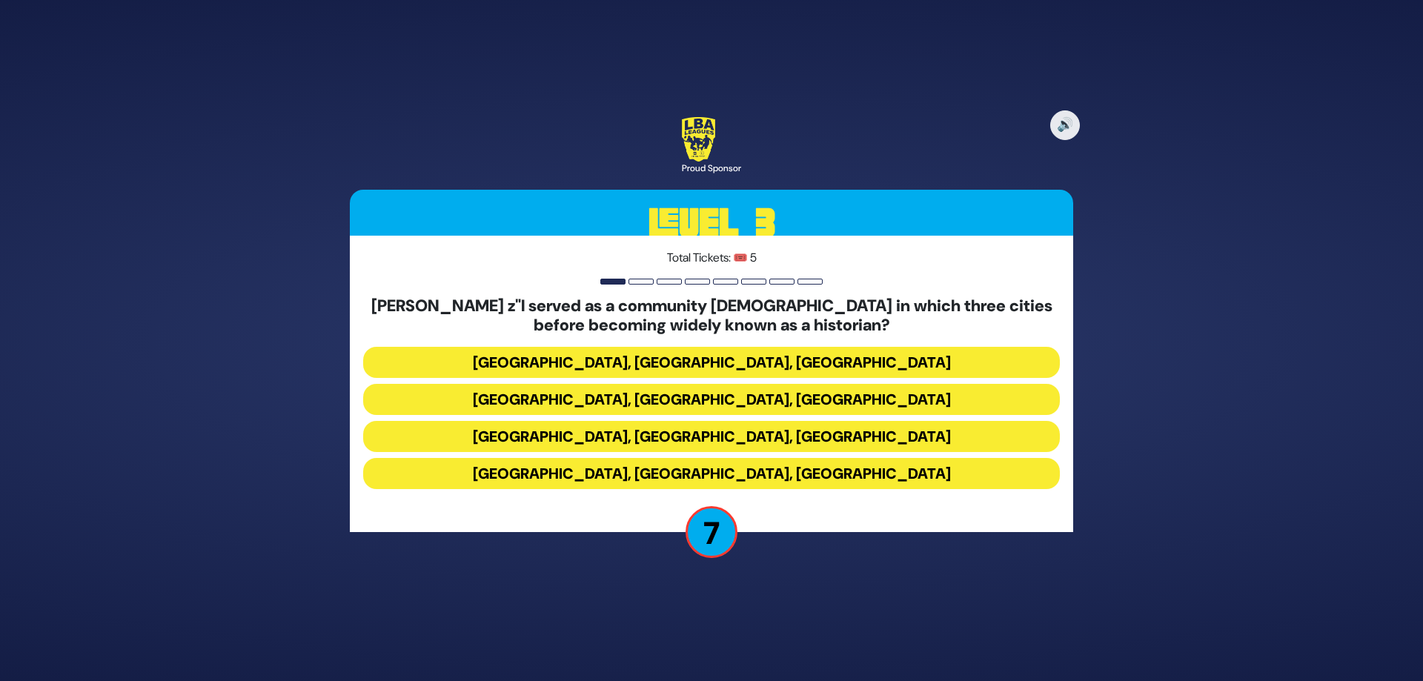
click at [640, 384] on button "Miami, Chicago, Monsey" at bounding box center [711, 399] width 697 height 31
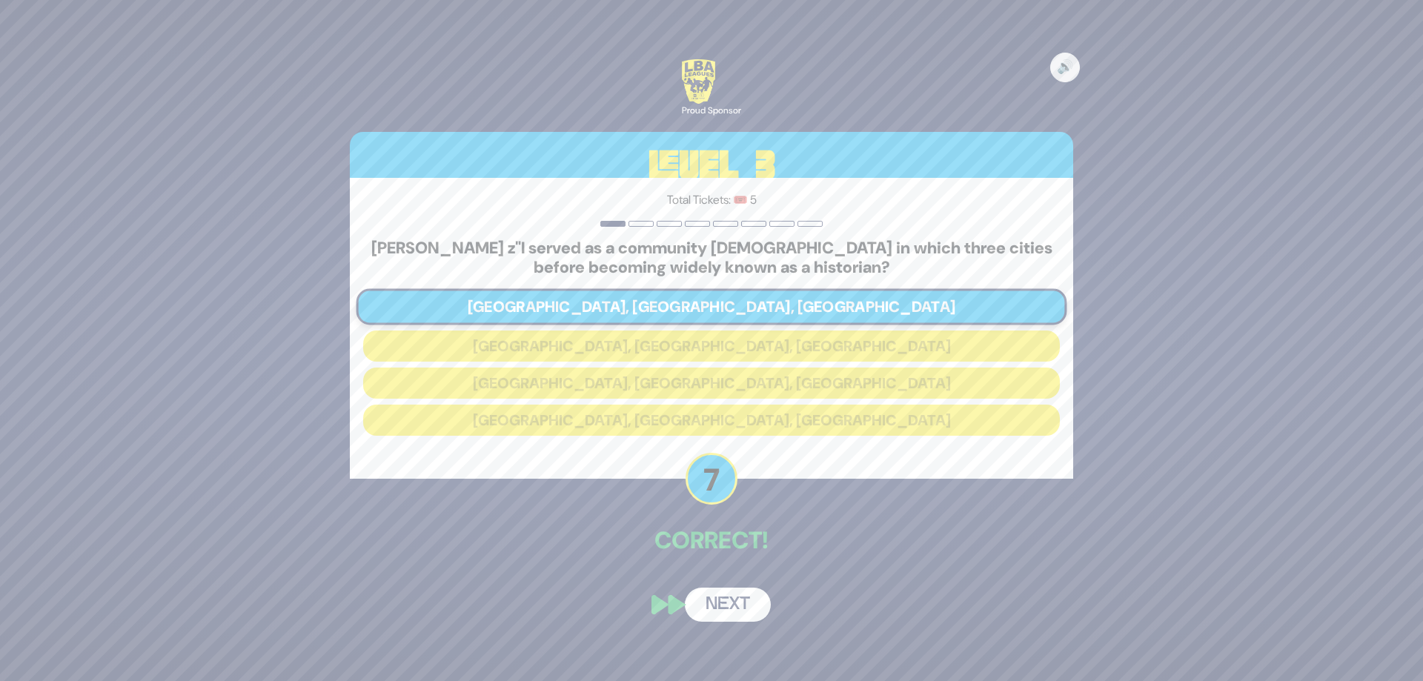
click at [728, 607] on button "Next" at bounding box center [728, 605] width 86 height 34
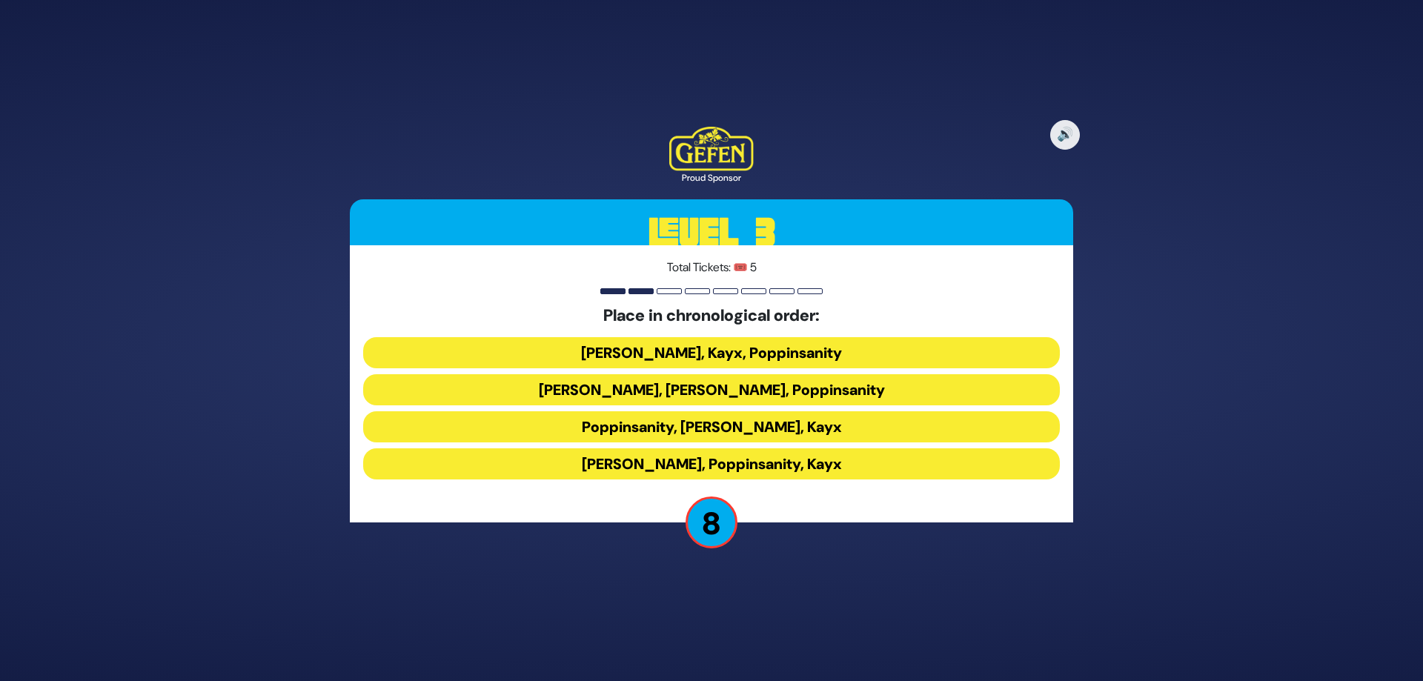
click at [746, 448] on button "Poppinsanity, Siegelmans, Kayx" at bounding box center [711, 463] width 697 height 31
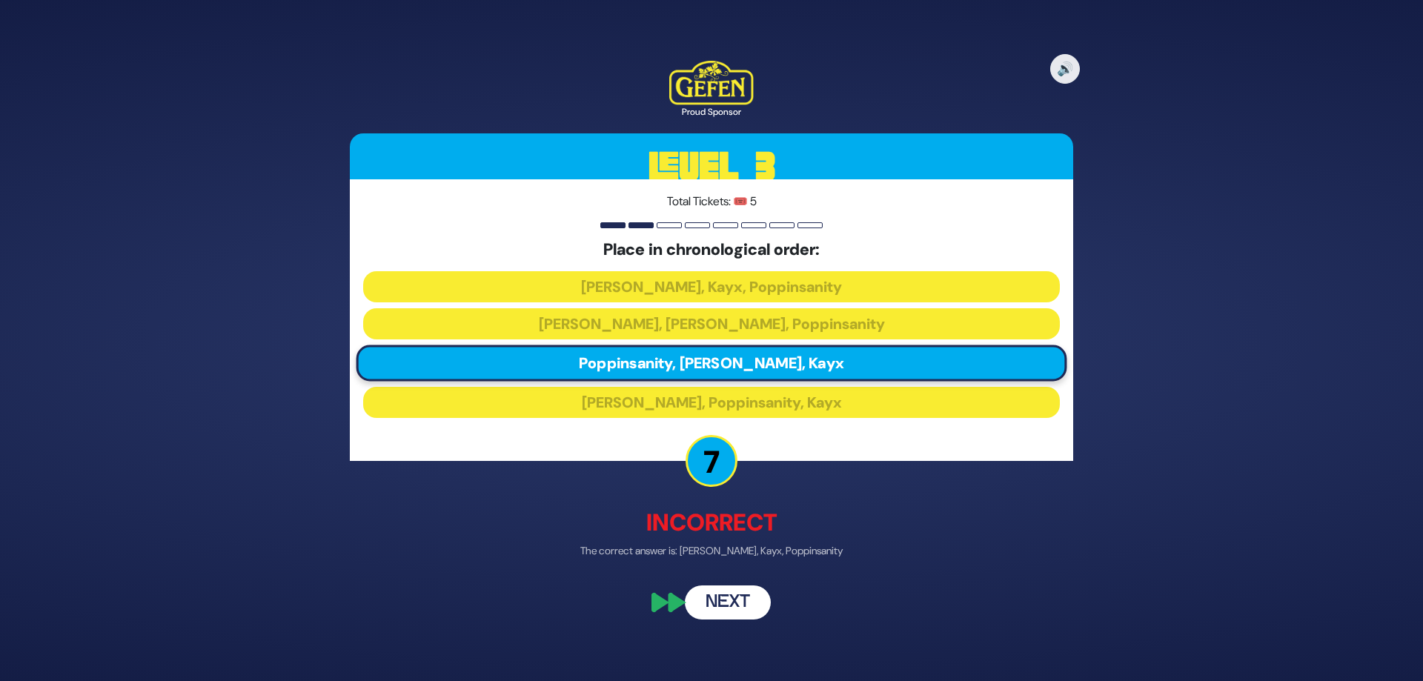
click at [718, 608] on button "Next" at bounding box center [728, 603] width 86 height 34
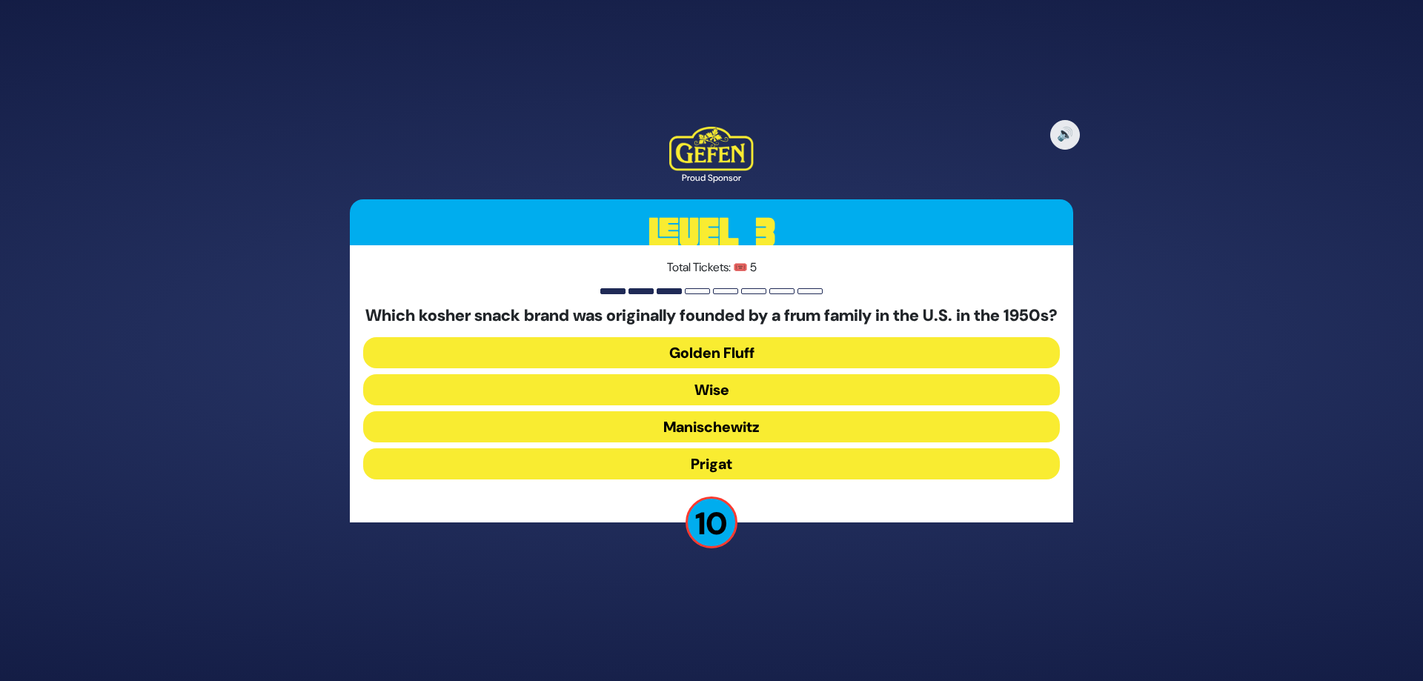
click at [753, 448] on button "Manischewitz" at bounding box center [711, 463] width 697 height 31
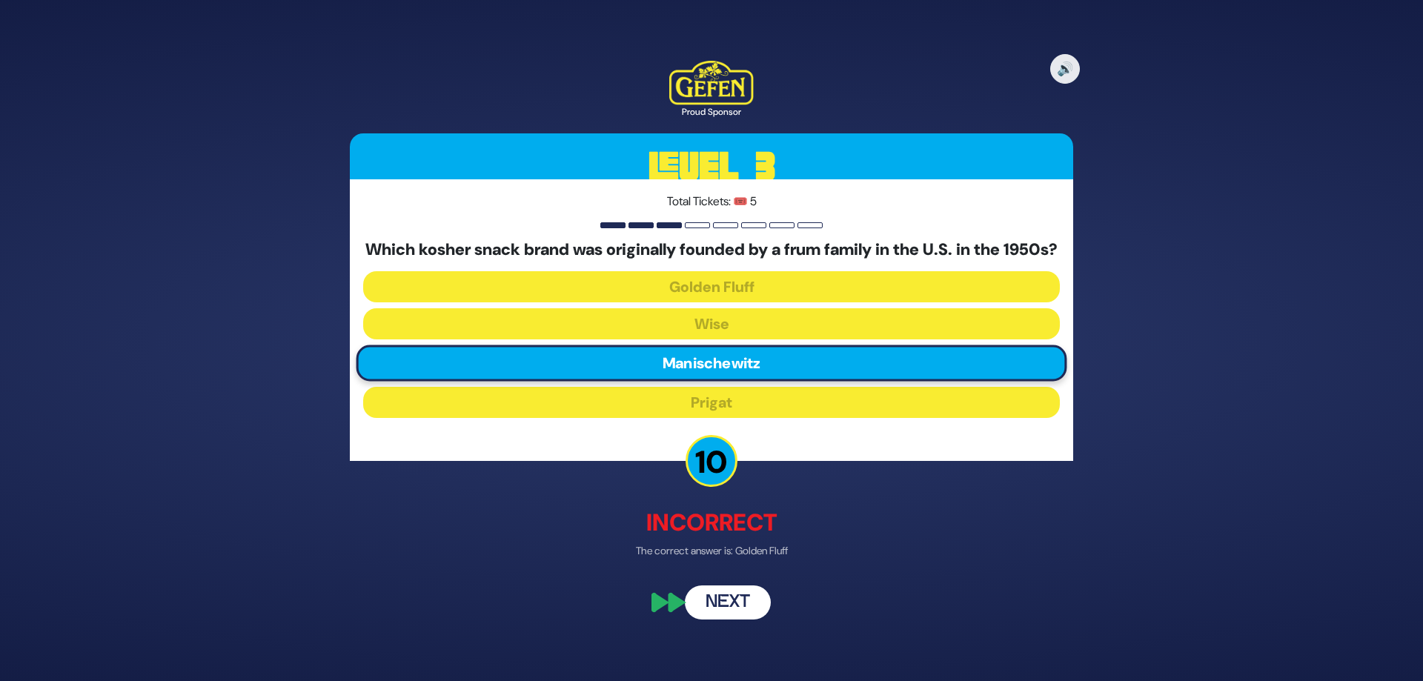
click at [715, 603] on button "Next" at bounding box center [728, 603] width 86 height 34
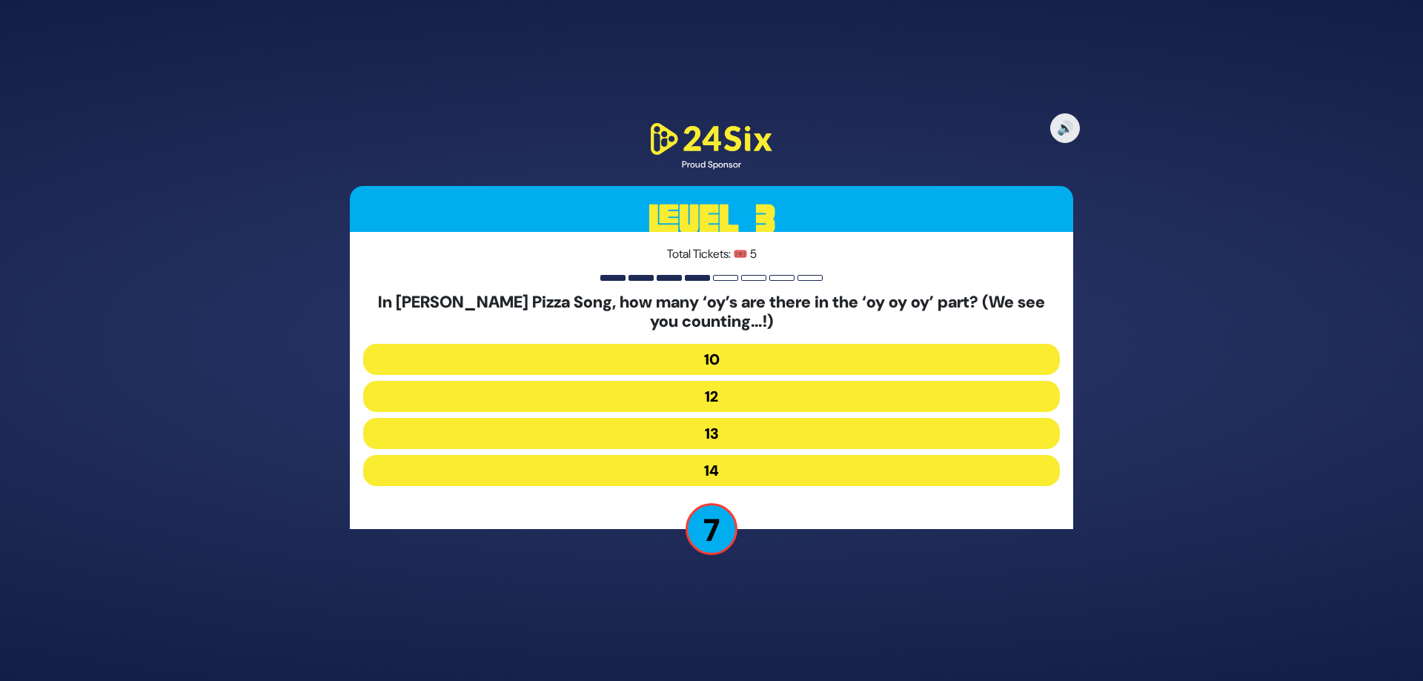
click at [773, 469] on button "14" at bounding box center [711, 470] width 697 height 31
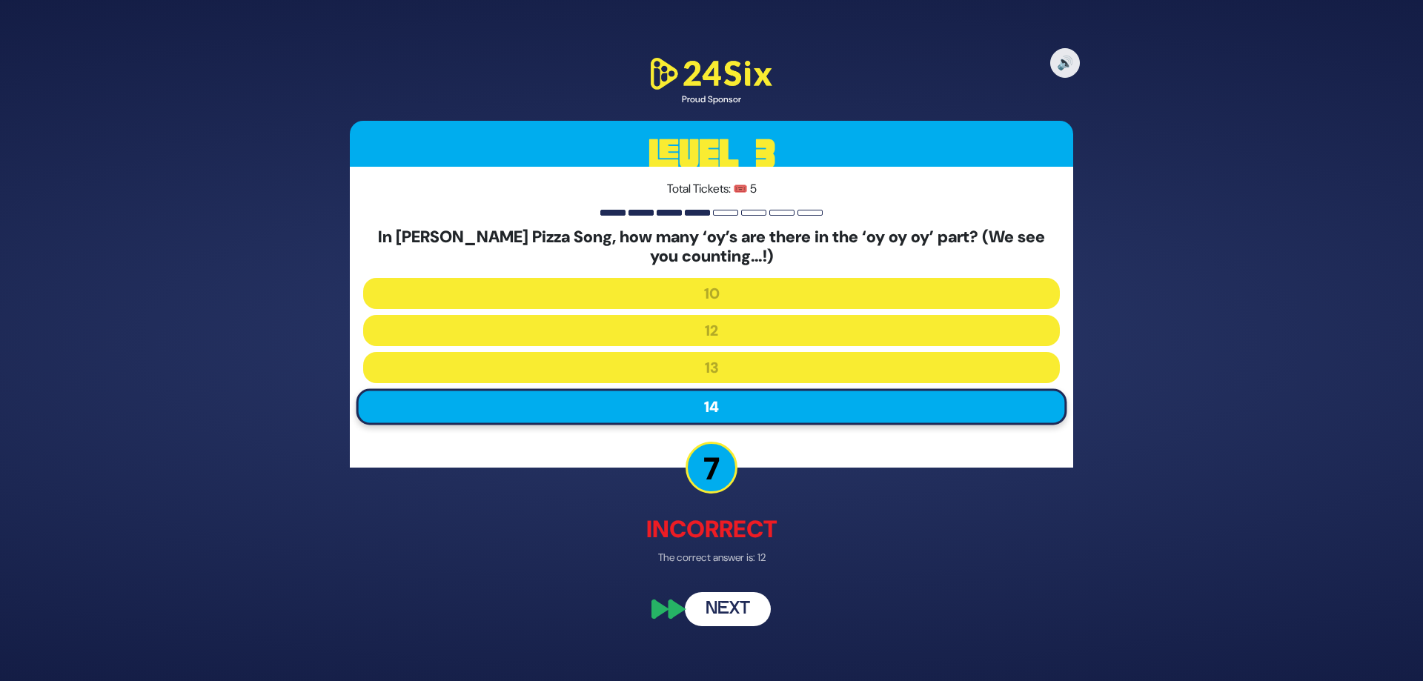
click at [743, 609] on button "Next" at bounding box center [728, 609] width 86 height 34
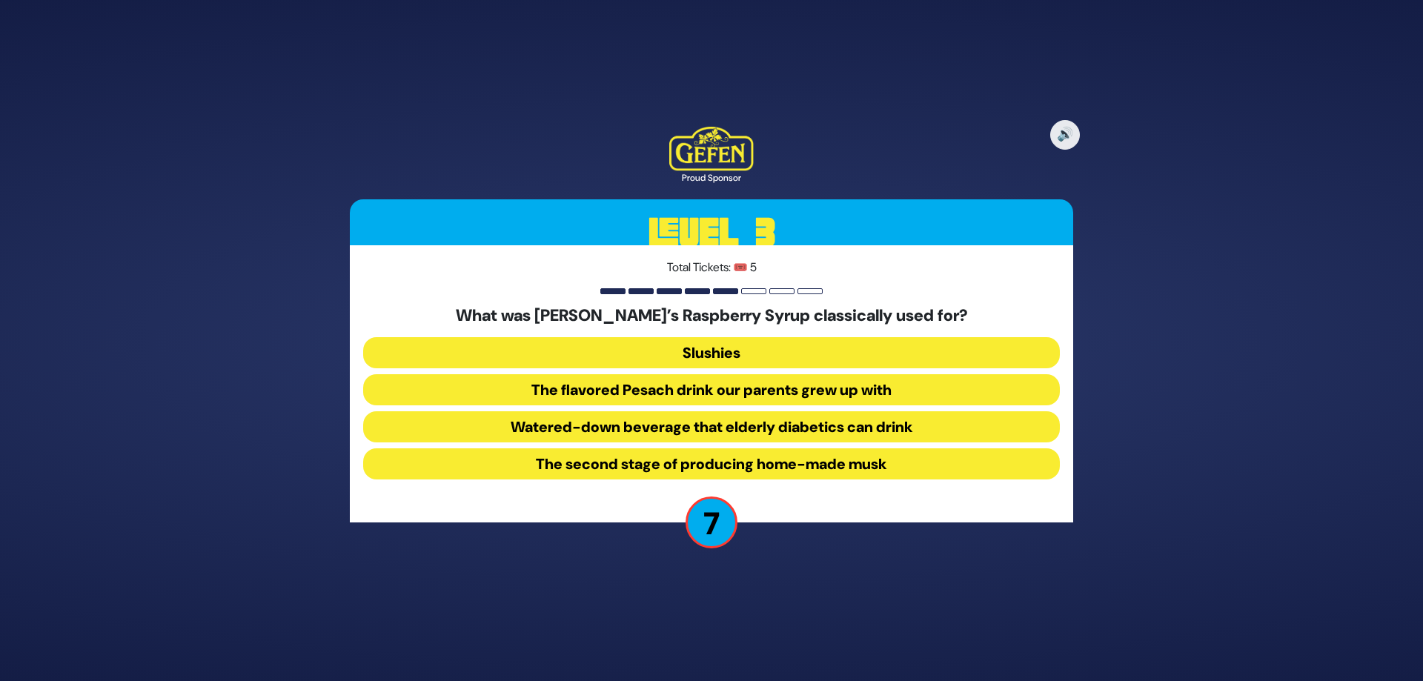
click at [734, 411] on button "The flavored Pesach drink our parents grew up with" at bounding box center [711, 426] width 697 height 31
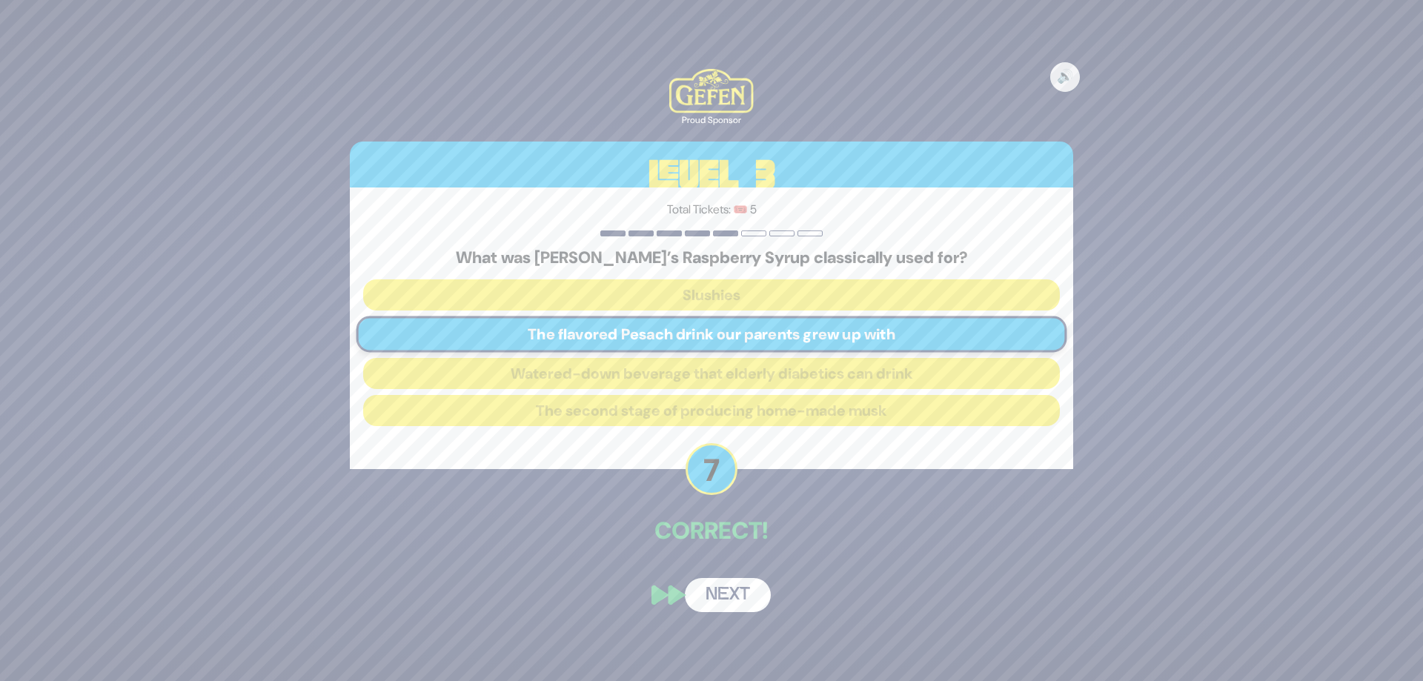
click at [732, 595] on button "Next" at bounding box center [728, 595] width 86 height 34
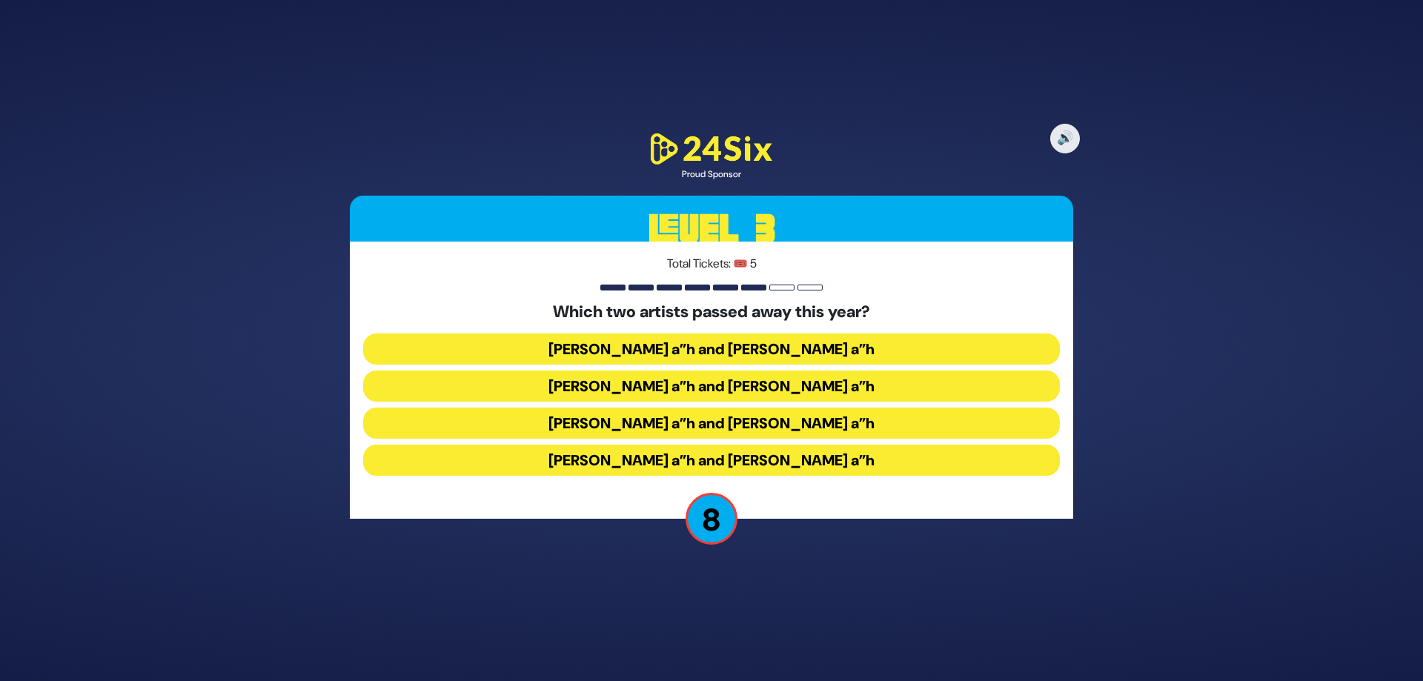
click at [747, 445] on button "Michoel Schnitzler a”h and Yossi Piamenta a”h" at bounding box center [711, 460] width 697 height 31
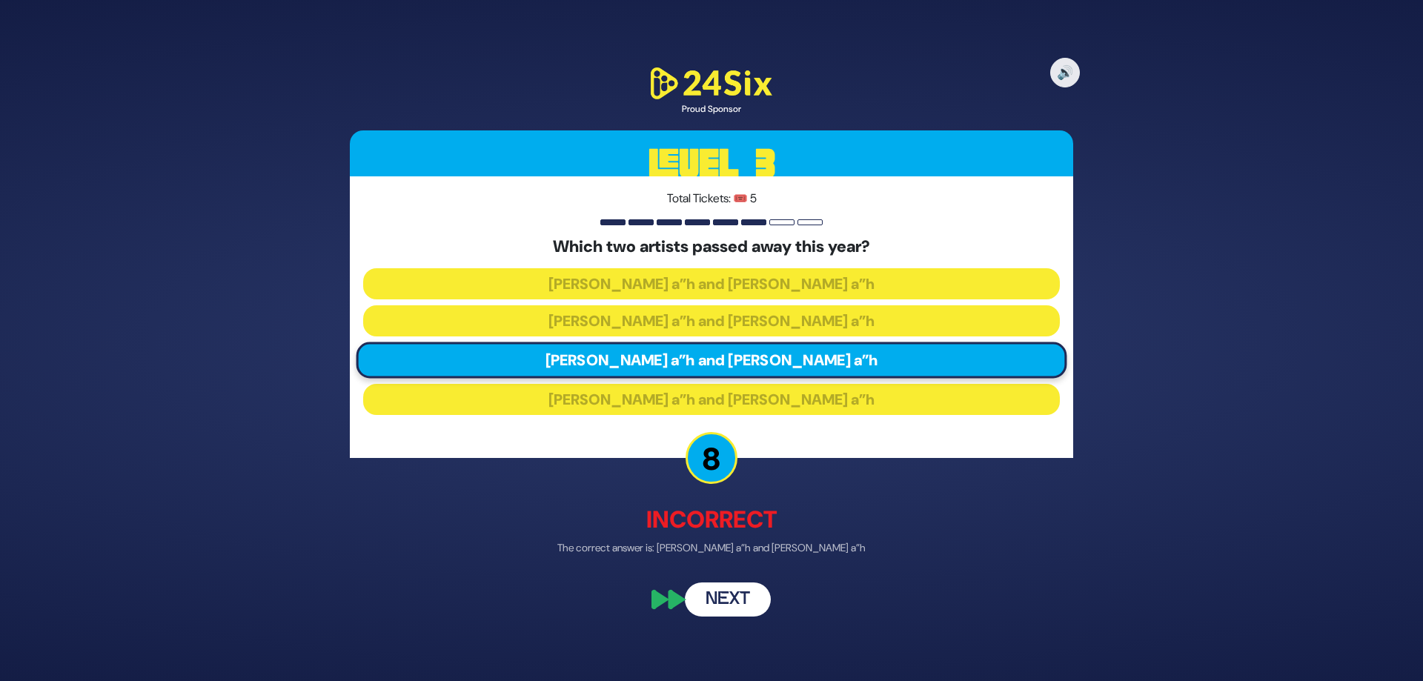
click at [730, 609] on button "Next" at bounding box center [728, 600] width 86 height 34
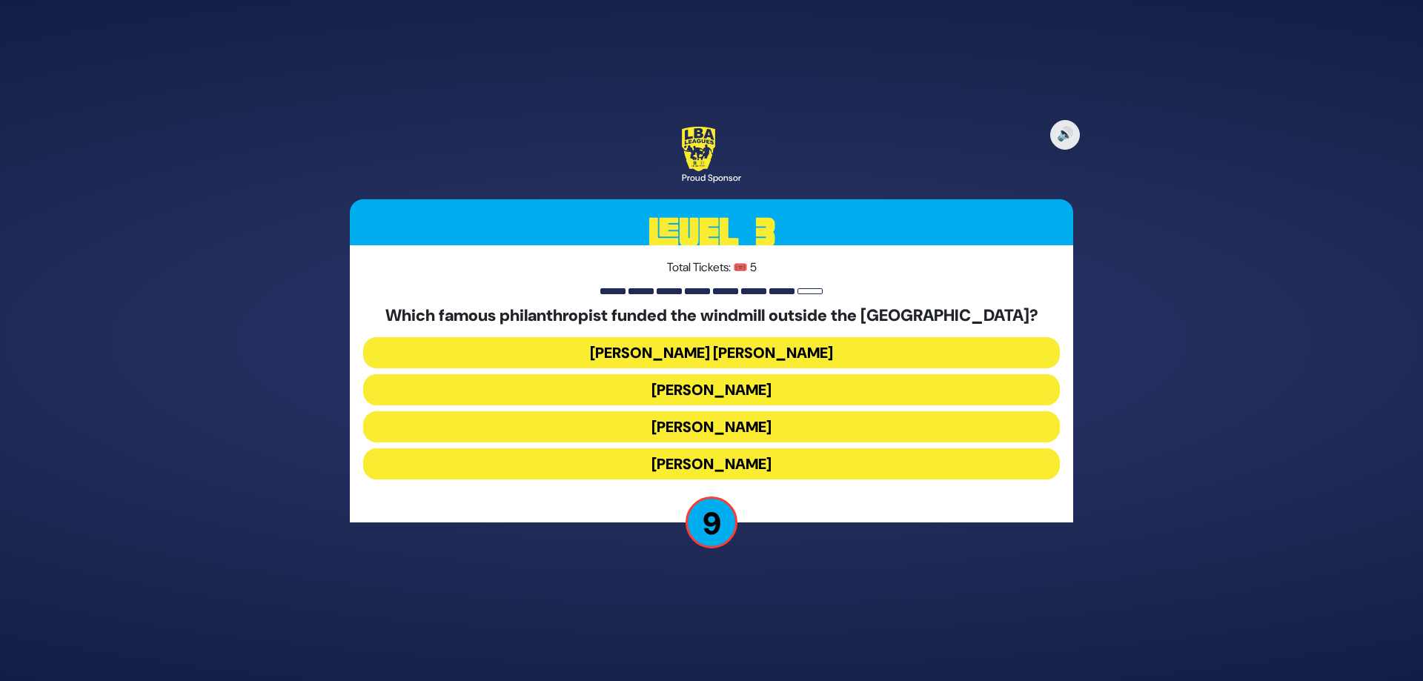
click at [791, 374] on button "Baron Edmond James de Rothschild" at bounding box center [711, 389] width 697 height 31
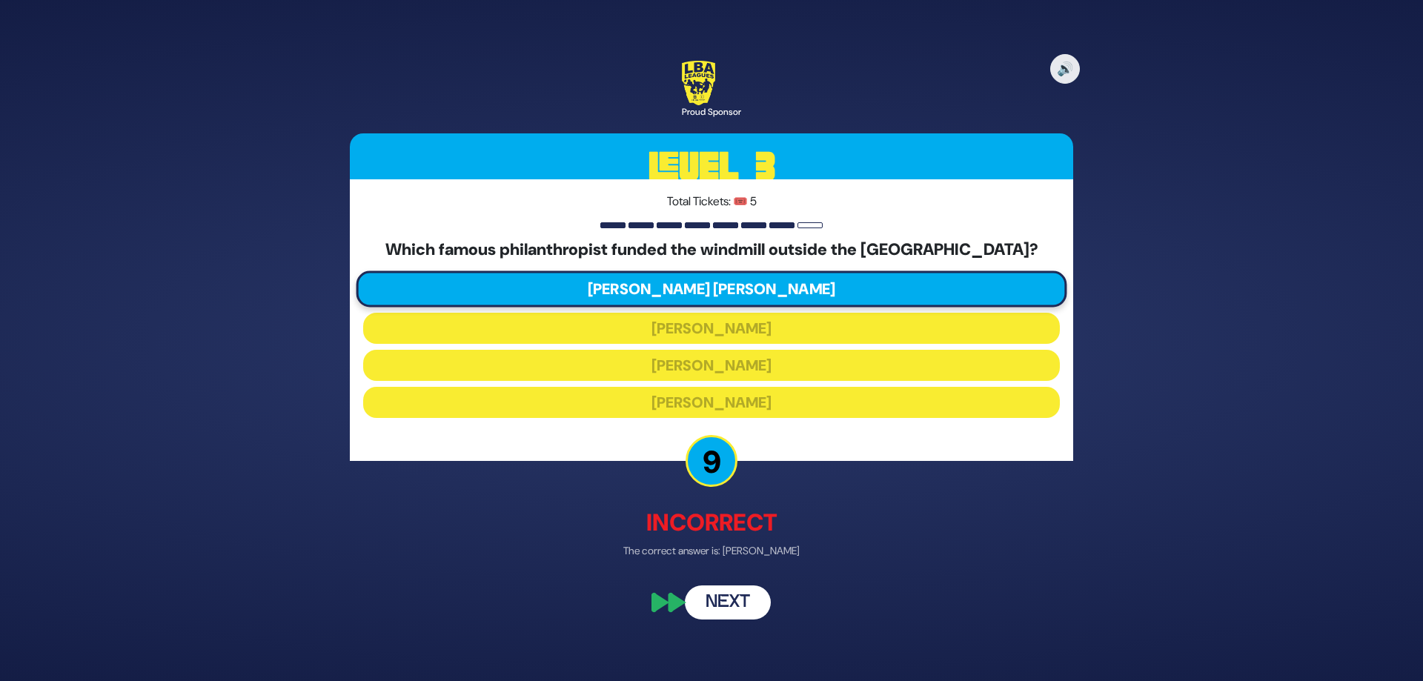
click at [742, 603] on button "Next" at bounding box center [728, 603] width 86 height 34
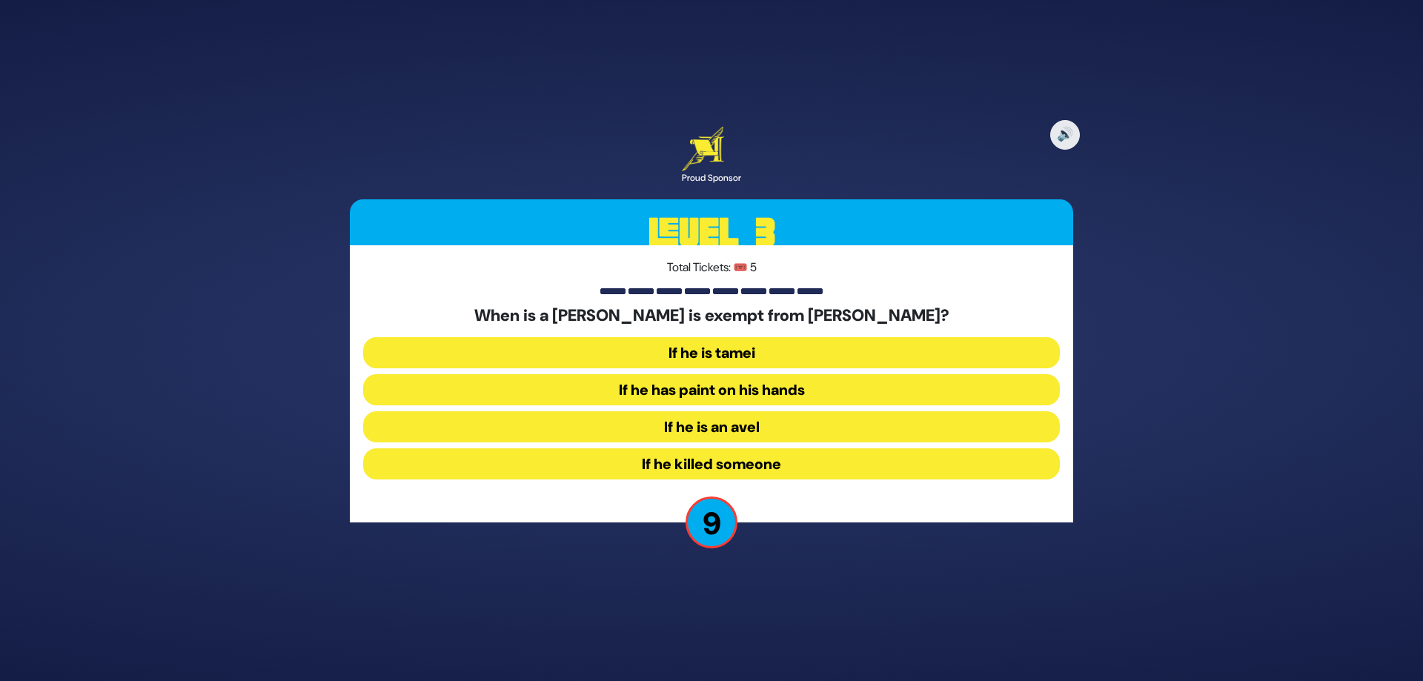
click at [770, 468] on button "If he killed someone" at bounding box center [711, 463] width 697 height 31
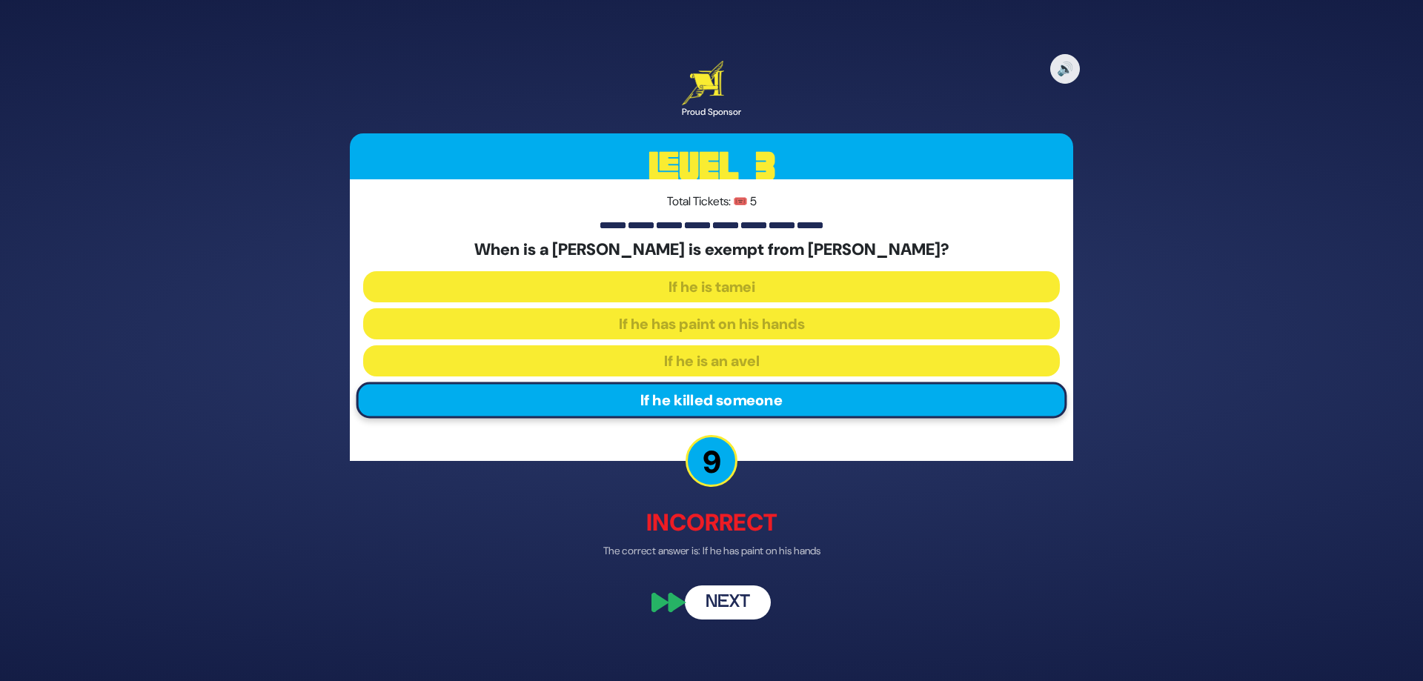
click at [741, 564] on div "🔊 Proud Sponsor Level 3 Total Tickets: 🎟️ 5 When is a Kohen is exempt from Birc…" at bounding box center [711, 340] width 759 height 595
click at [728, 604] on button "Next" at bounding box center [728, 603] width 86 height 34
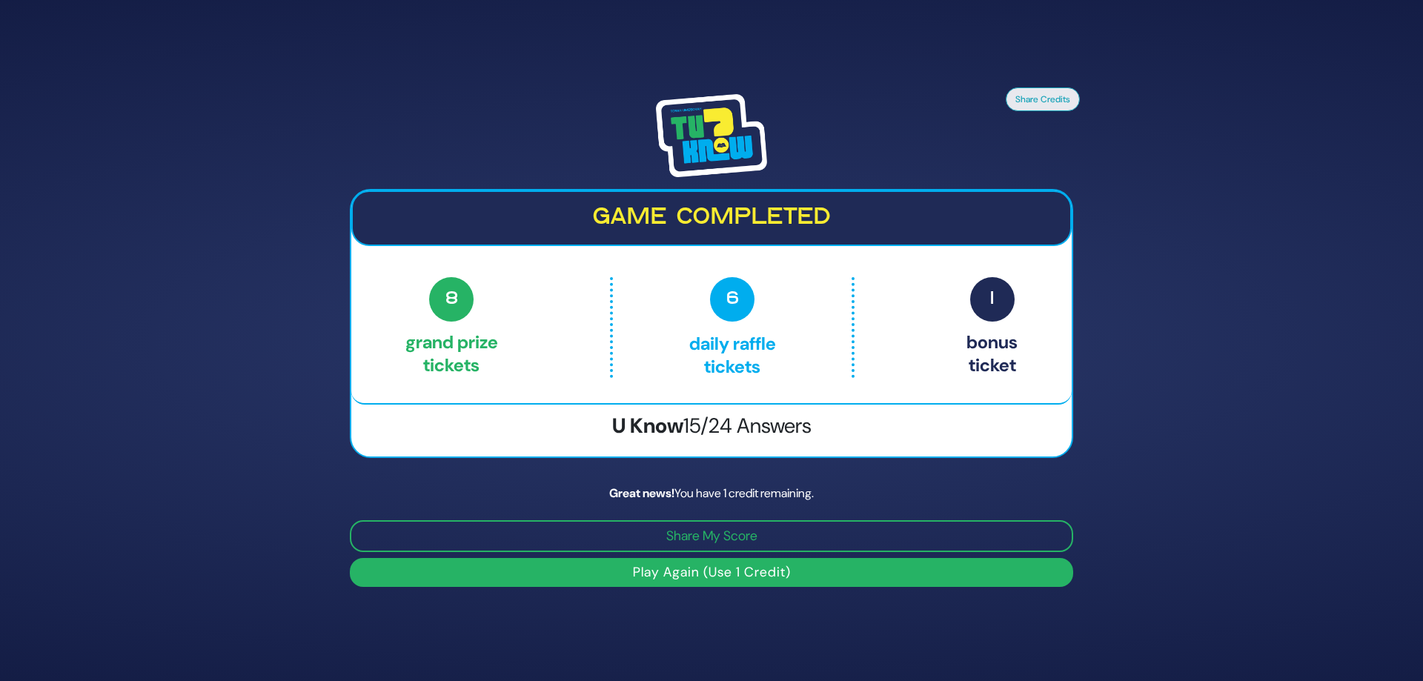
click at [702, 569] on button "Play Again (Use 1 Credit)" at bounding box center [712, 572] width 724 height 29
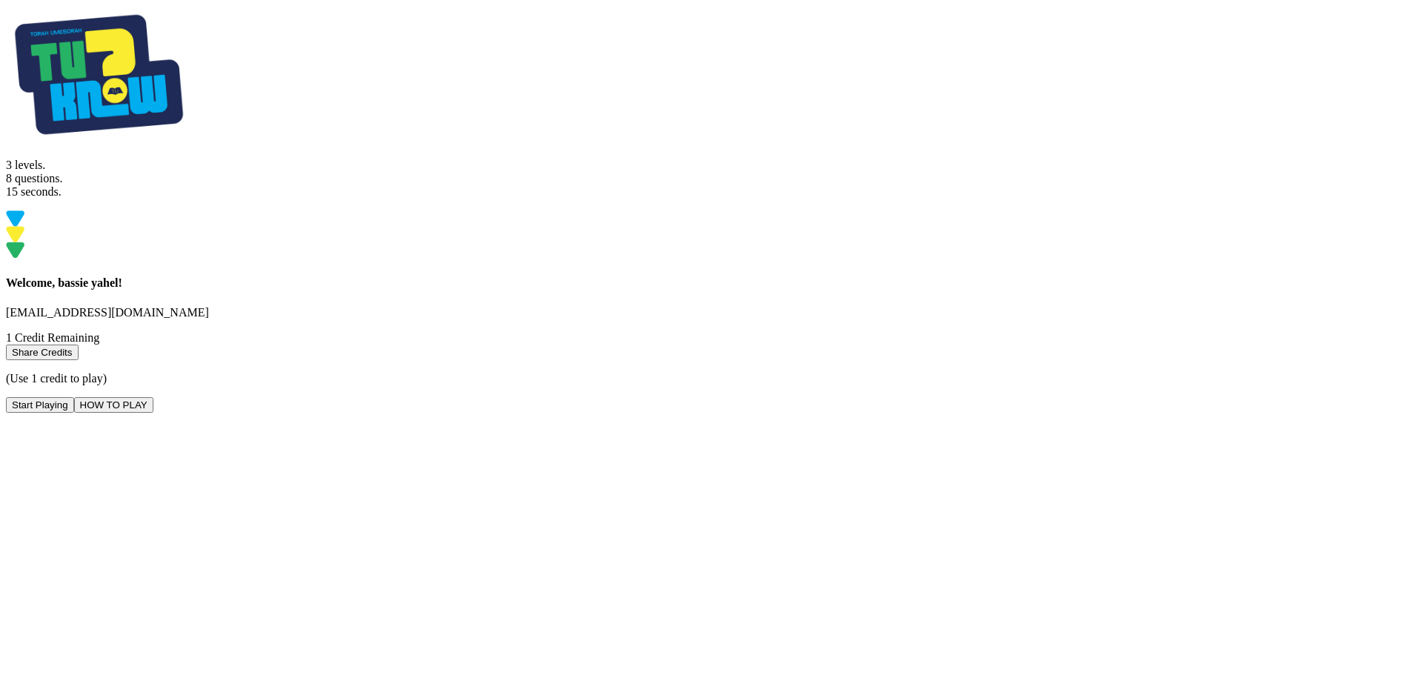
click at [74, 413] on button "Start Playing" at bounding box center [40, 405] width 68 height 16
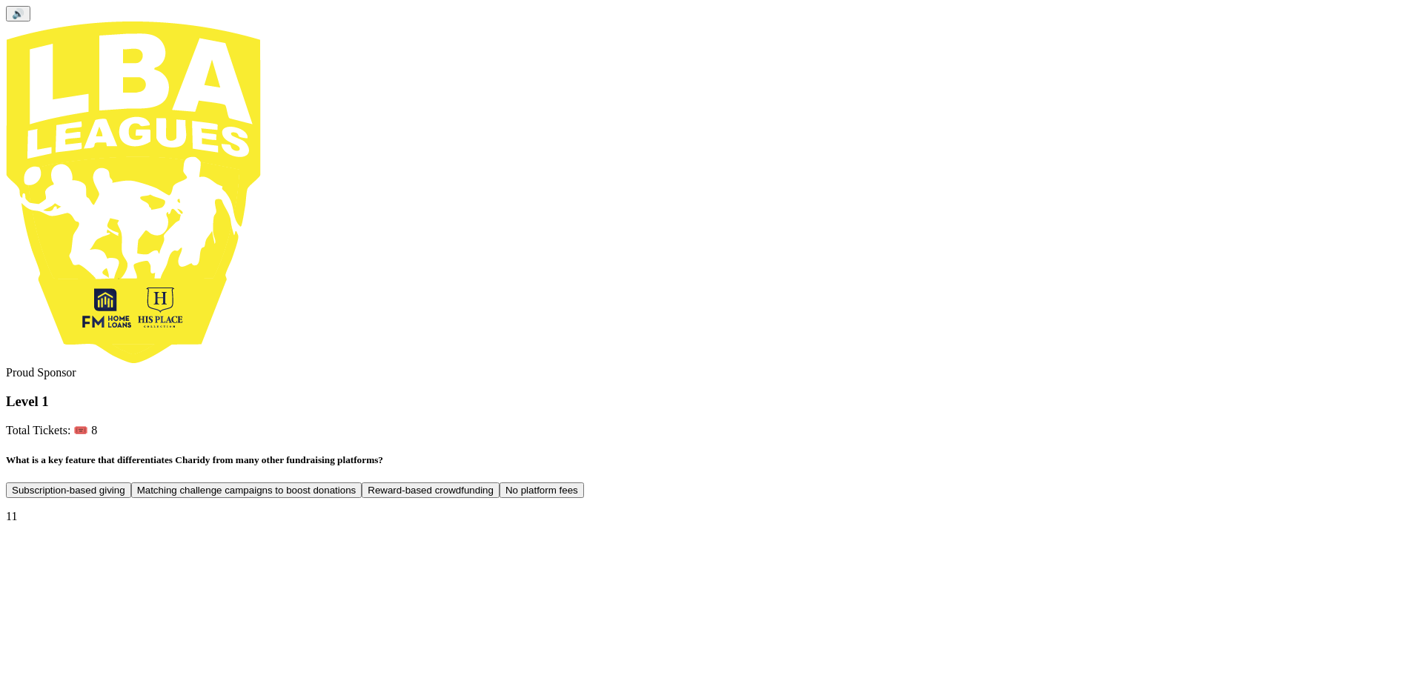
click at [363, 483] on button "Subscription-based giving" at bounding box center [246, 491] width 231 height 16
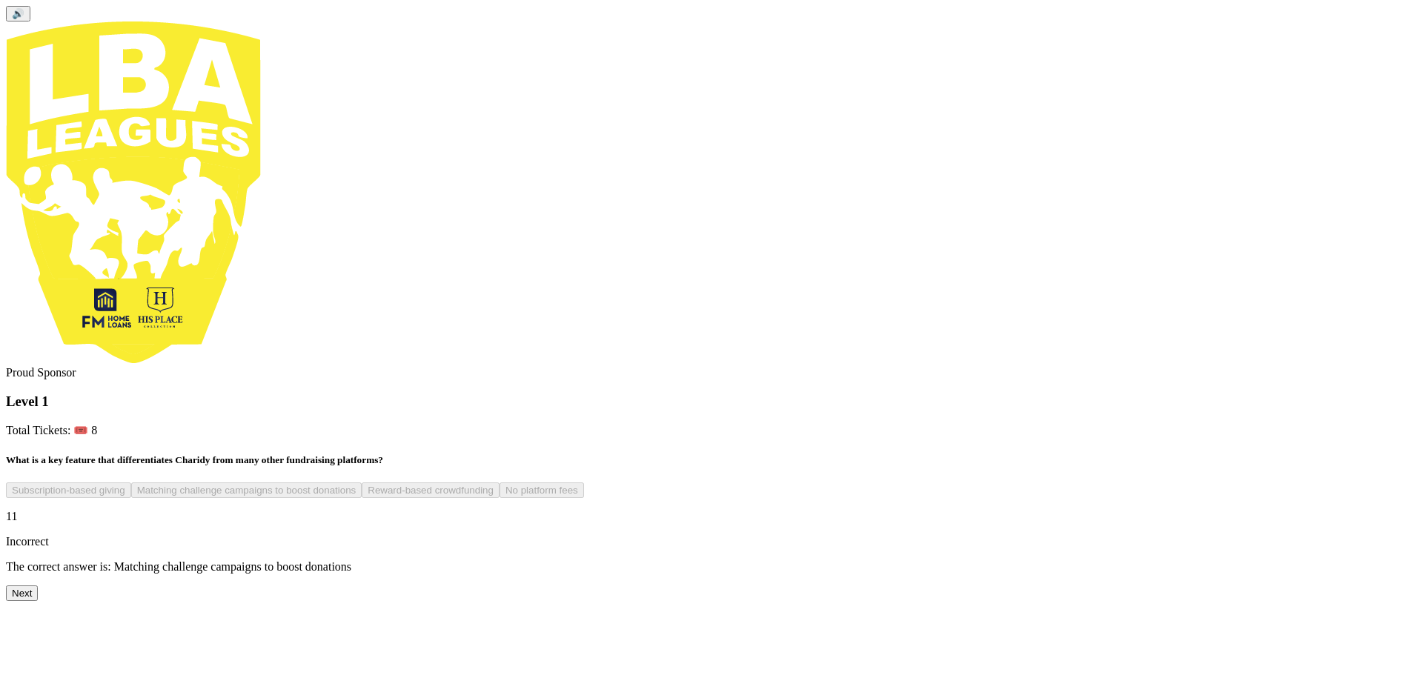
click at [38, 601] on button "Next" at bounding box center [22, 594] width 32 height 16
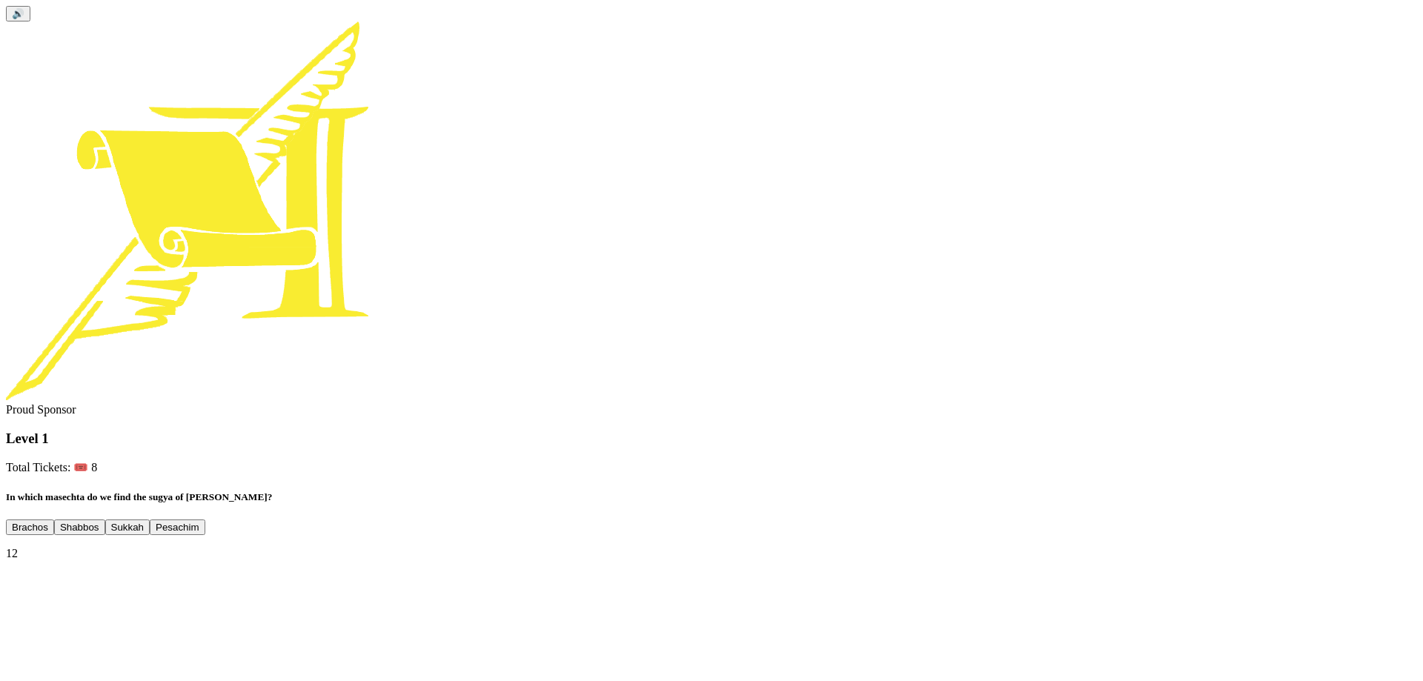
click at [105, 520] on button "Brachos" at bounding box center [79, 528] width 51 height 16
click at [38, 623] on button "Next" at bounding box center [22, 631] width 32 height 16
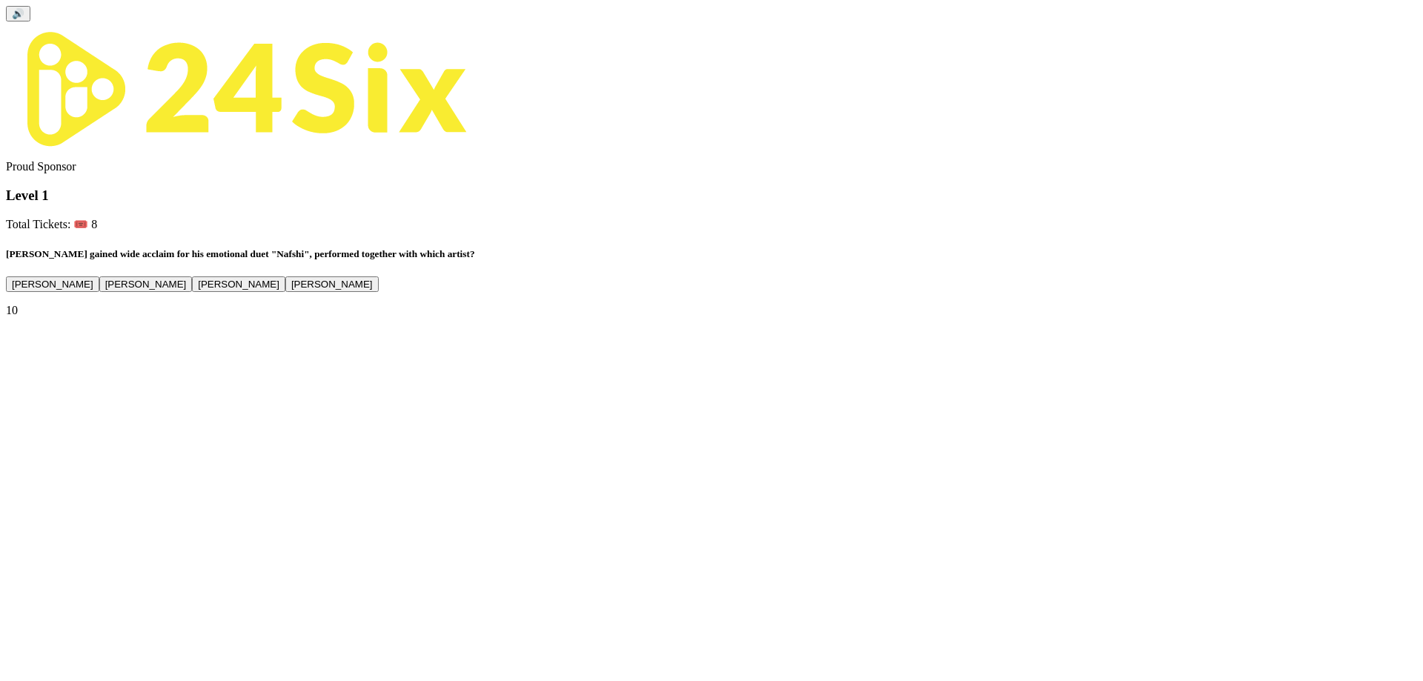
click at [285, 292] on button "[PERSON_NAME]" at bounding box center [238, 285] width 93 height 16
click at [38, 370] on button "Next" at bounding box center [22, 362] width 32 height 16
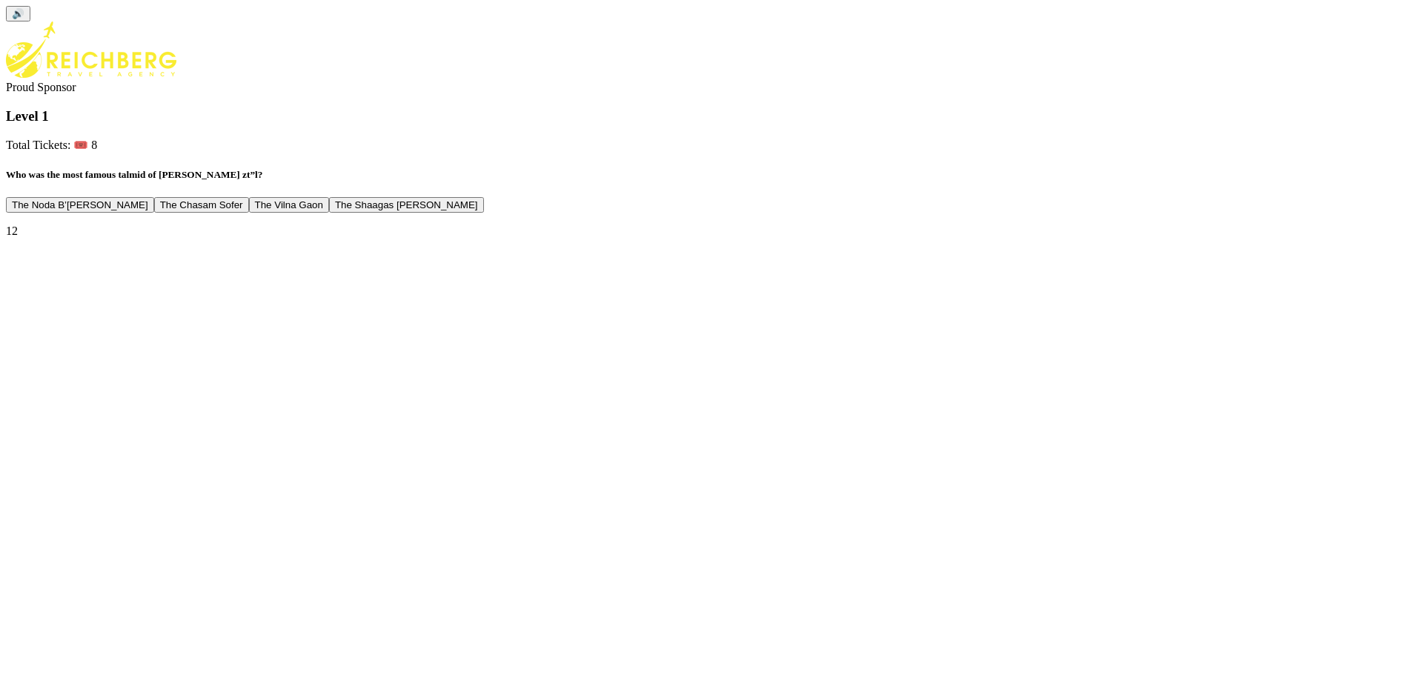
click at [249, 213] on button "The Noda B’[PERSON_NAME]" at bounding box center [201, 205] width 95 height 16
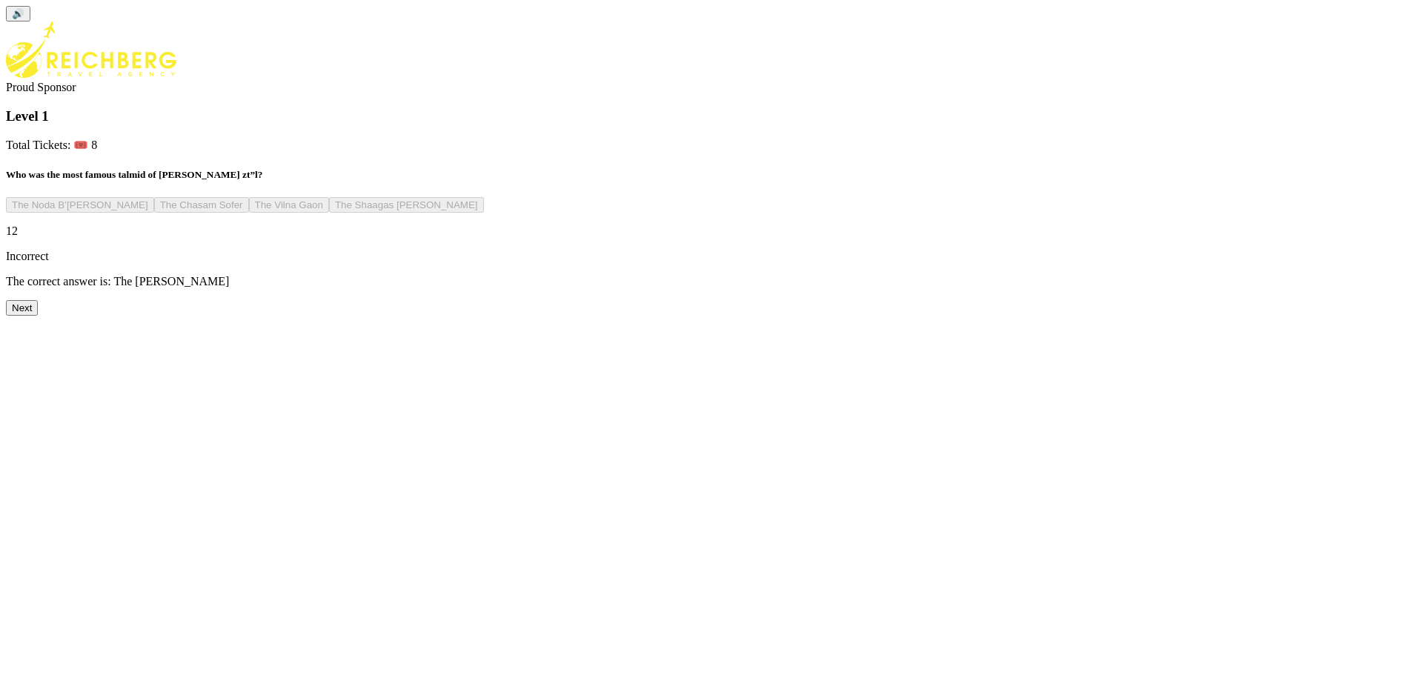
click at [38, 316] on button "Next" at bounding box center [22, 308] width 32 height 16
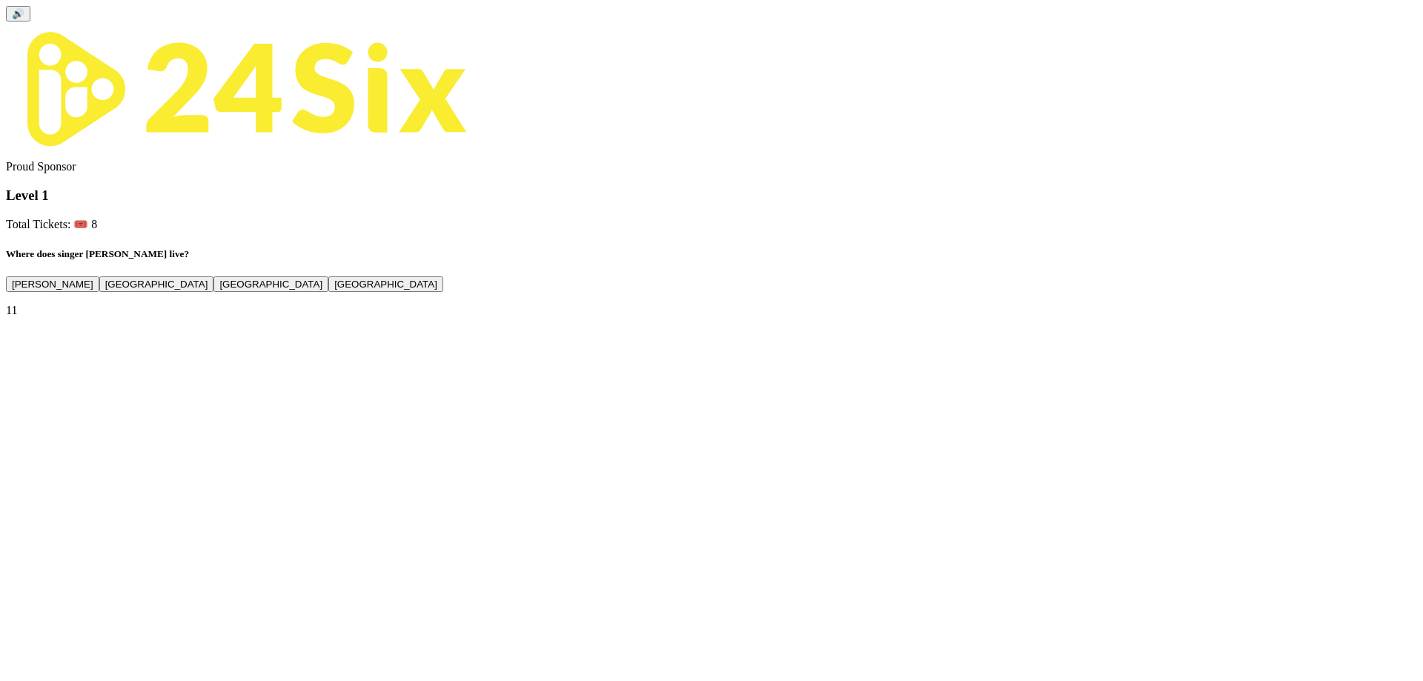
click at [328, 292] on button "[GEOGRAPHIC_DATA]" at bounding box center [270, 285] width 115 height 16
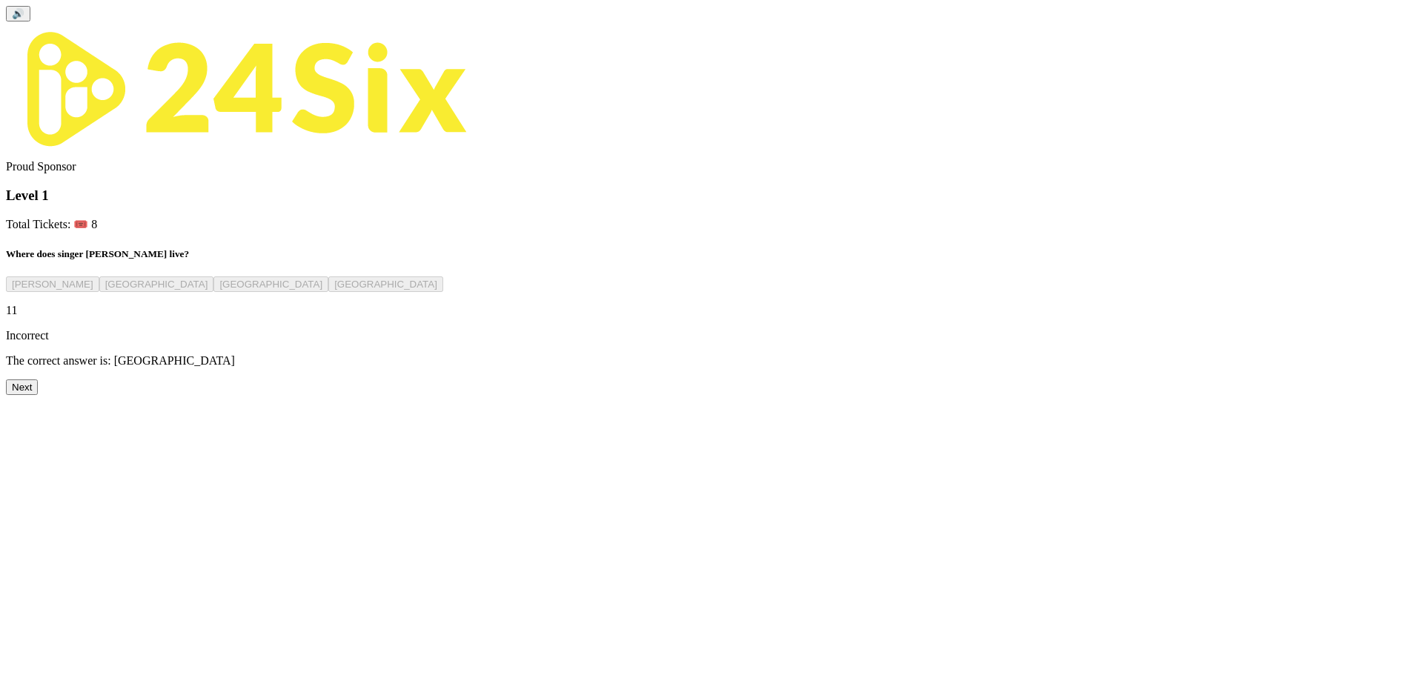
click at [38, 395] on button "Next" at bounding box center [22, 388] width 32 height 16
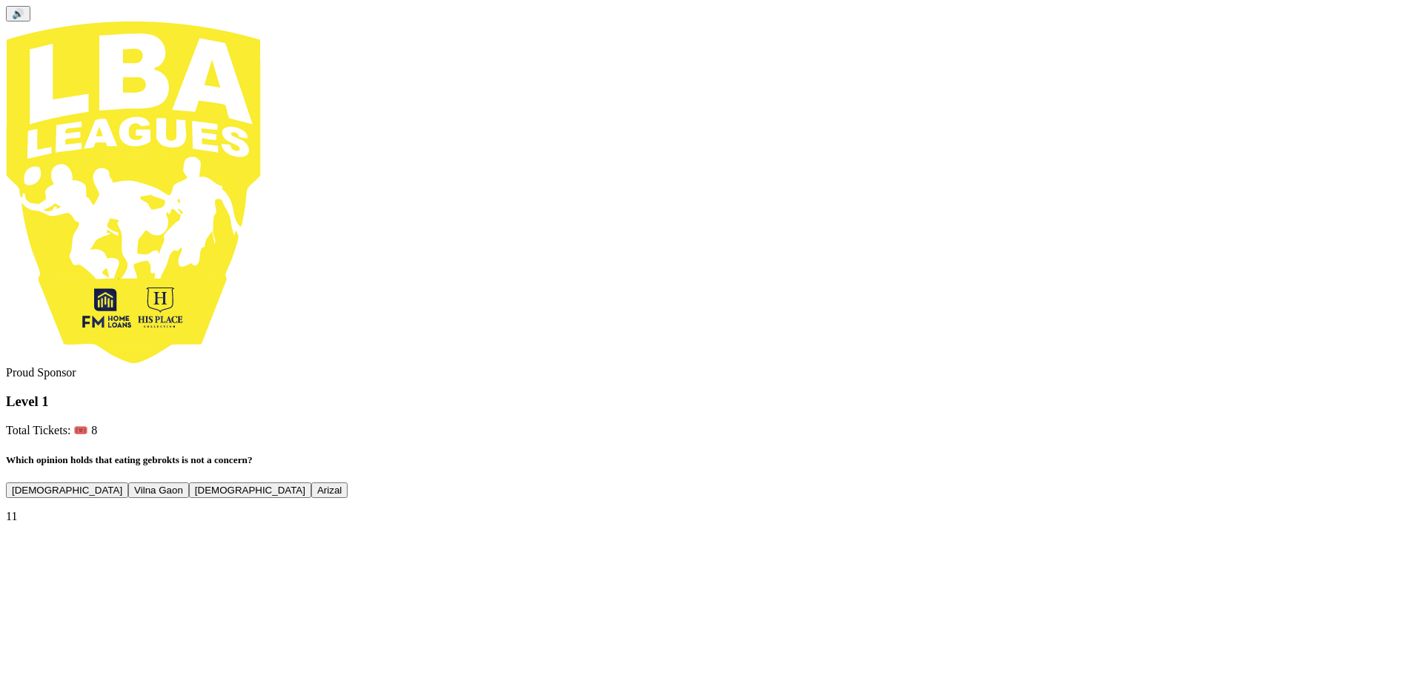
click at [311, 483] on button "Vilna Gaon" at bounding box center [250, 491] width 122 height 16
click at [38, 576] on button "Next" at bounding box center [22, 568] width 32 height 16
click at [192, 483] on button "Nativ [GEOGRAPHIC_DATA]" at bounding box center [169, 491] width 46 height 16
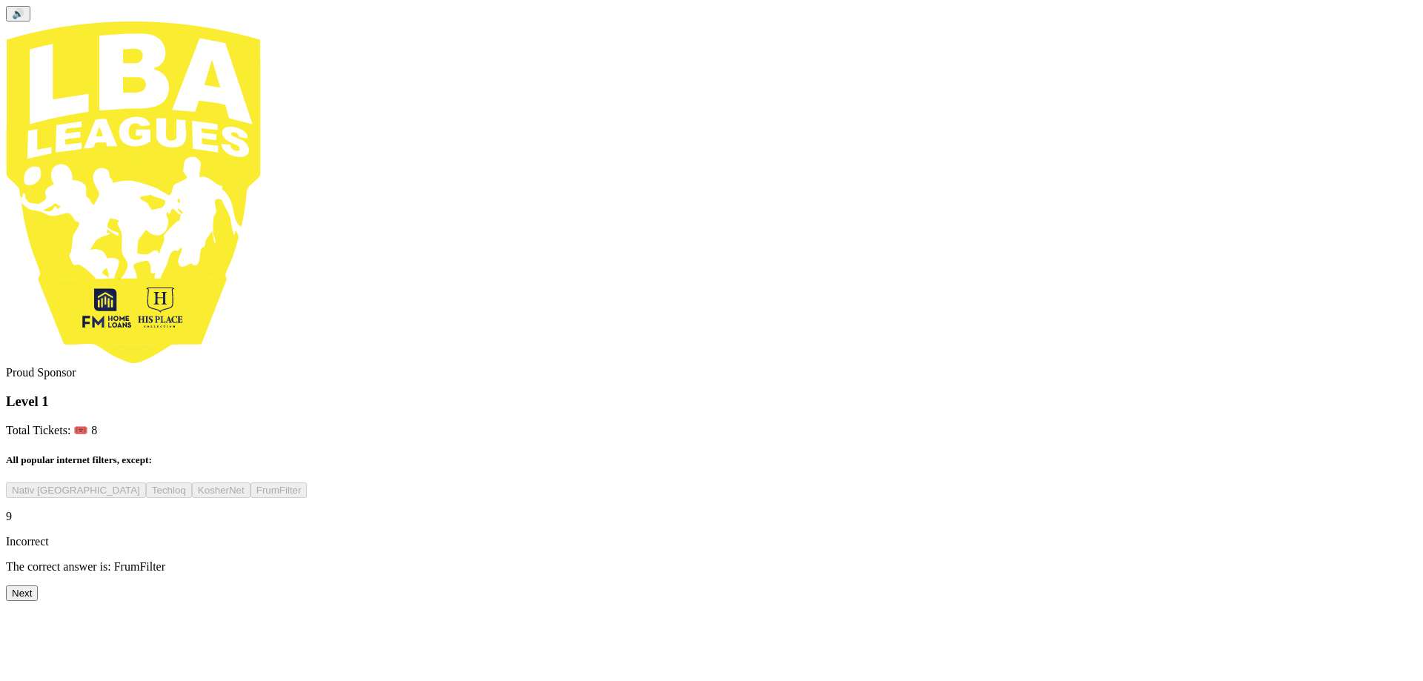
click at [38, 594] on button "Next" at bounding box center [22, 594] width 32 height 16
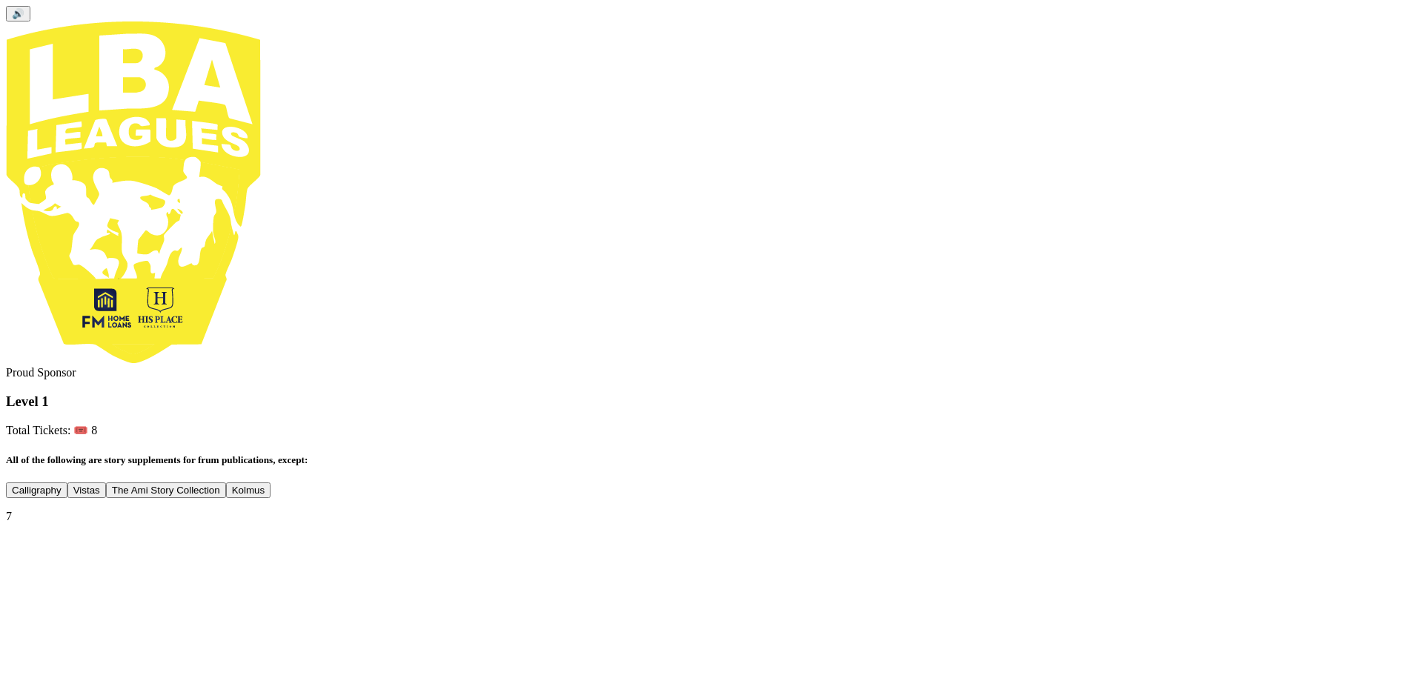
click at [271, 483] on button "Kolmus" at bounding box center [248, 491] width 44 height 16
click at [38, 576] on button "Next" at bounding box center [22, 568] width 32 height 16
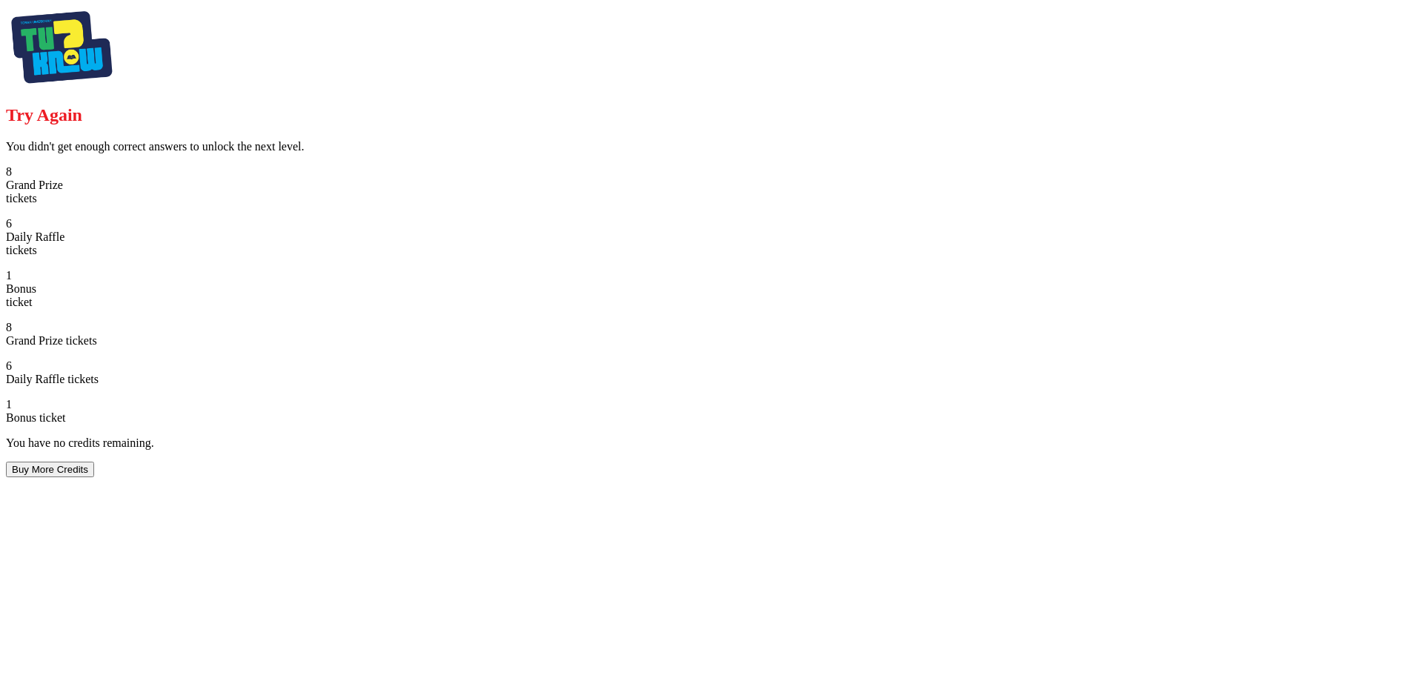
click at [94, 477] on button "Buy More Credits" at bounding box center [50, 470] width 88 height 16
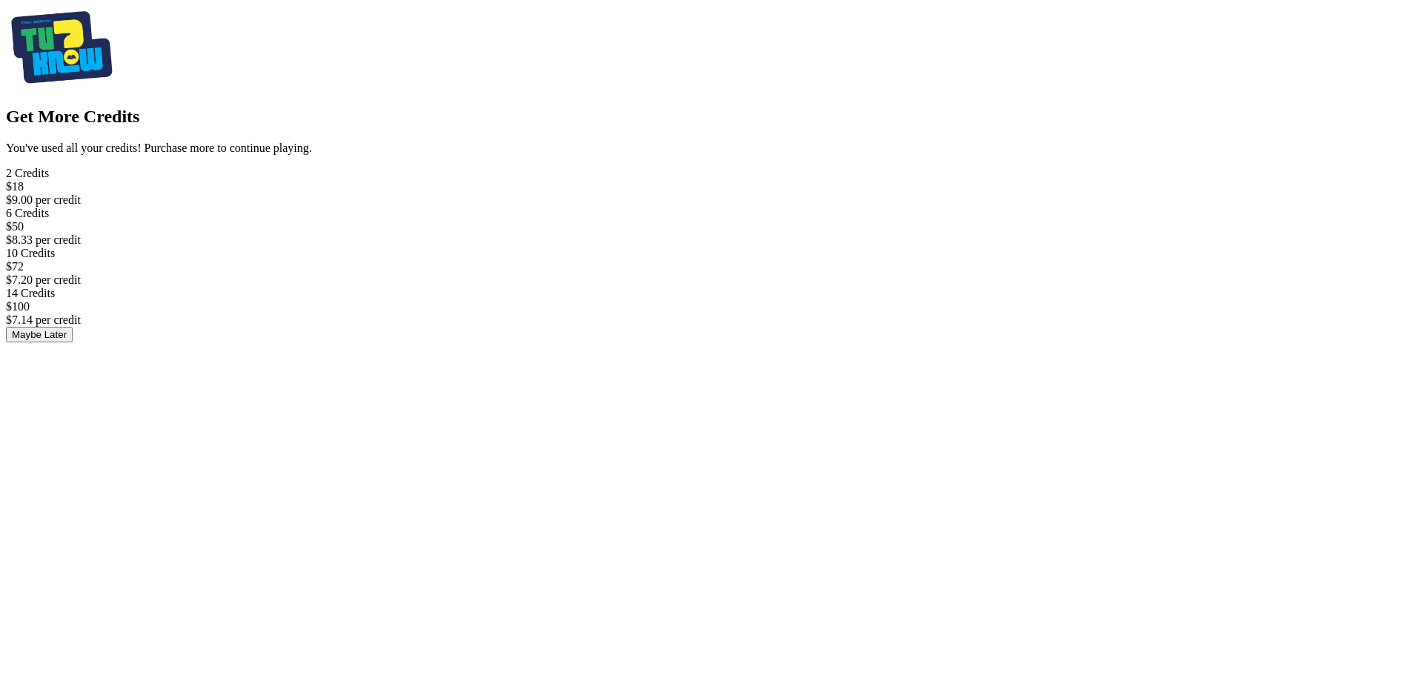
click at [73, 342] on button "Maybe Later" at bounding box center [39, 335] width 67 height 16
